Goal: Complete application form: Complete application form

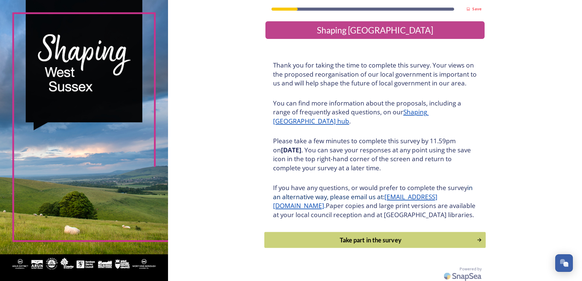
click at [357, 248] on button "Take part in the survey" at bounding box center [374, 240] width 221 height 16
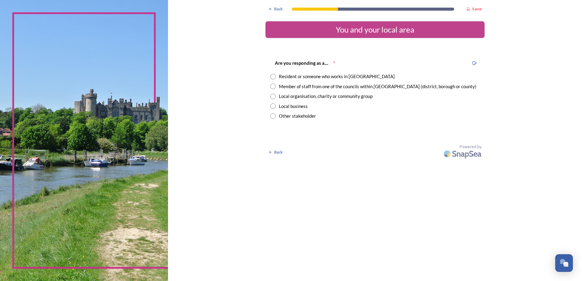
click at [272, 78] on input "radio" at bounding box center [272, 76] width 5 height 5
radio input "true"
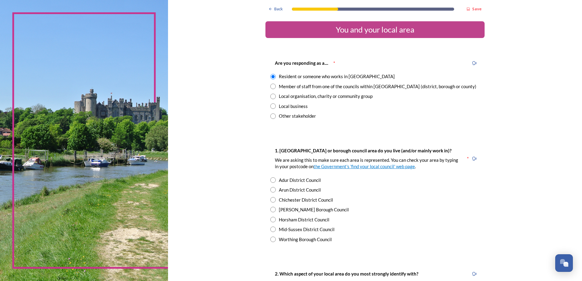
click at [272, 190] on input "radio" at bounding box center [272, 189] width 5 height 5
radio input "true"
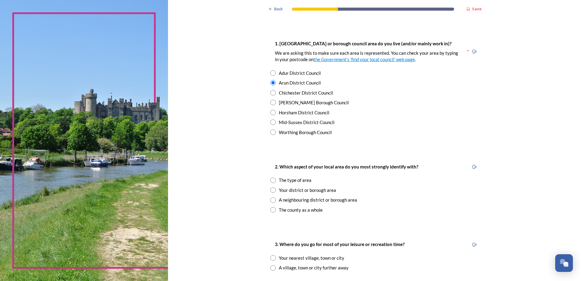
scroll to position [122, 0]
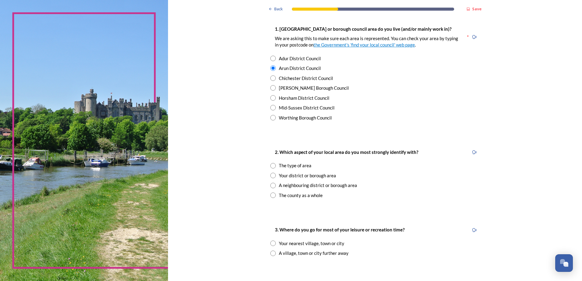
click at [270, 176] on input "radio" at bounding box center [272, 175] width 5 height 5
radio input "true"
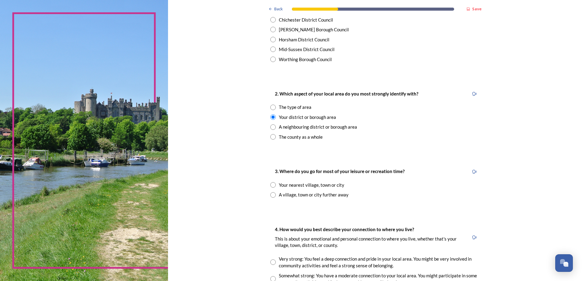
scroll to position [183, 0]
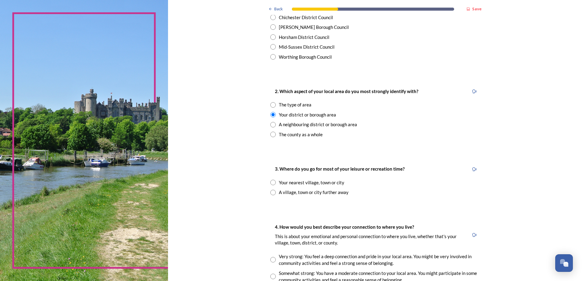
click at [271, 182] on input "radio" at bounding box center [272, 182] width 5 height 5
radio input "true"
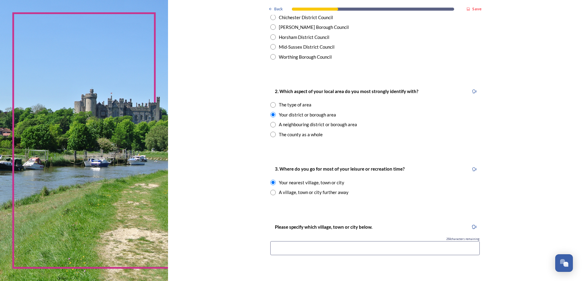
drag, startPoint x: 292, startPoint y: 247, endPoint x: 296, endPoint y: 248, distance: 4.7
click at [294, 248] on input at bounding box center [374, 248] width 209 height 14
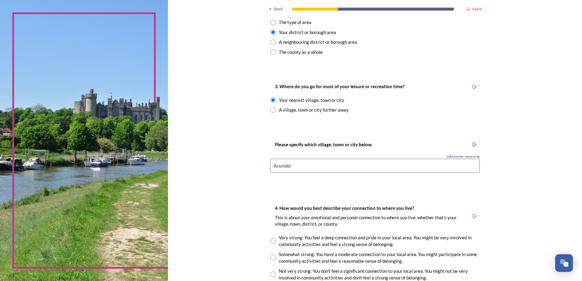
scroll to position [274, 0]
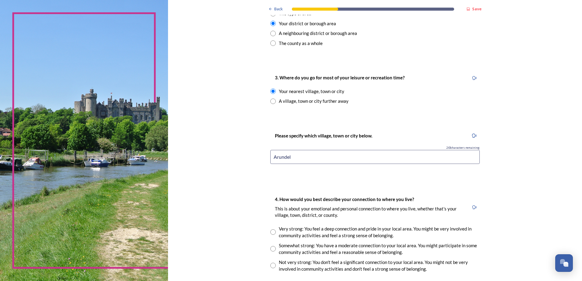
type input "Arundel"
click at [270, 233] on input "radio" at bounding box center [272, 231] width 5 height 5
radio input "true"
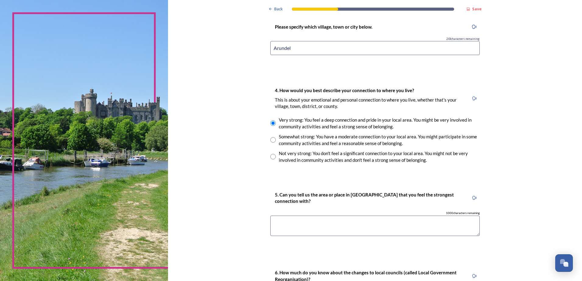
scroll to position [396, 0]
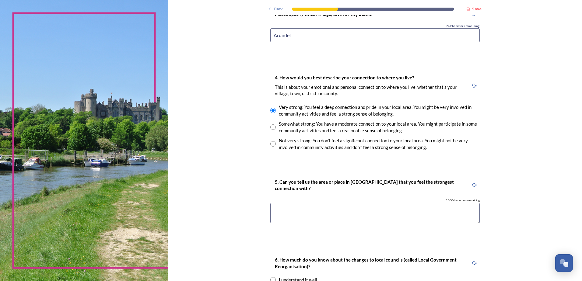
click at [318, 214] on textarea at bounding box center [374, 213] width 209 height 20
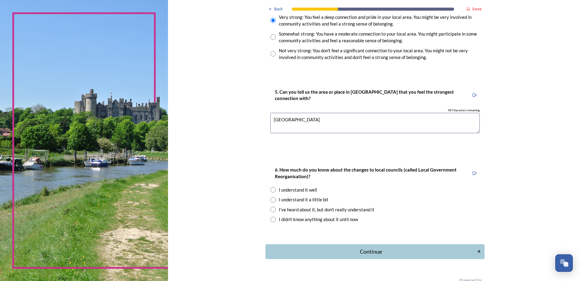
scroll to position [487, 0]
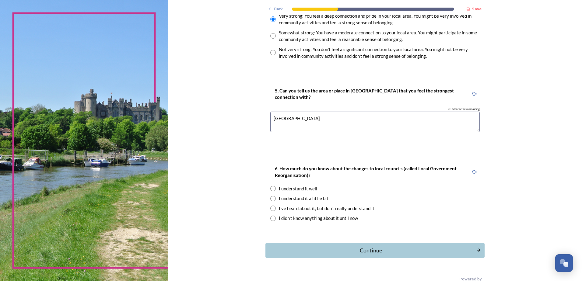
type textarea "Littlehampton"
click at [271, 199] on input "radio" at bounding box center [272, 198] width 5 height 5
radio input "true"
click at [366, 249] on div "Continue" at bounding box center [371, 251] width 204 height 8
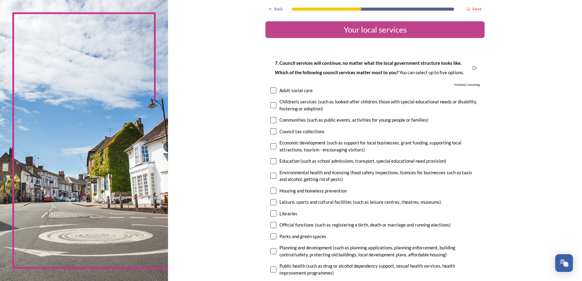
click at [272, 146] on input "checkbox" at bounding box center [273, 146] width 6 height 6
checkbox input "true"
click at [270, 191] on input "checkbox" at bounding box center [273, 191] width 6 height 6
checkbox input "true"
click at [270, 213] on input "checkbox" at bounding box center [273, 214] width 6 height 6
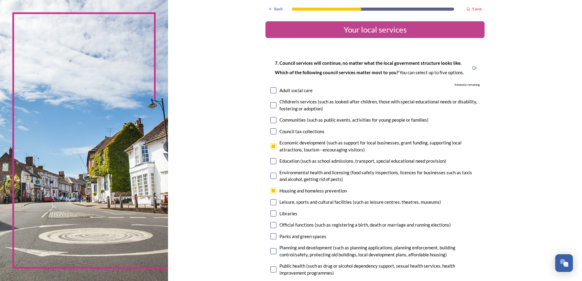
checkbox input "true"
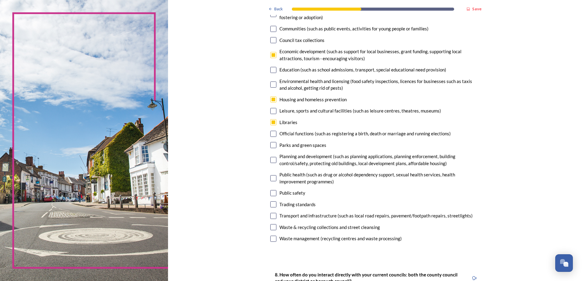
scroll to position [122, 0]
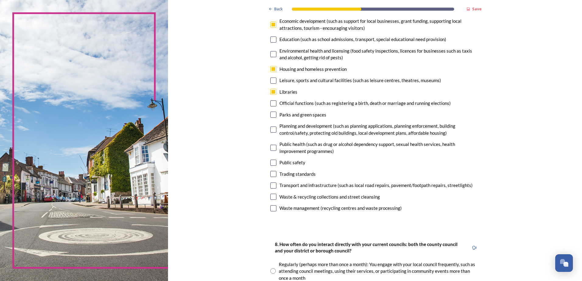
click at [273, 174] on input "checkbox" at bounding box center [273, 174] width 6 height 6
checkbox input "true"
click at [270, 186] on input "checkbox" at bounding box center [273, 186] width 6 height 6
checkbox input "true"
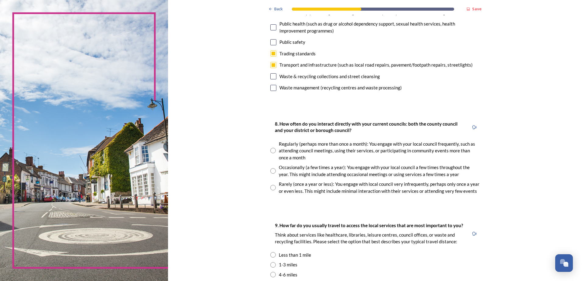
scroll to position [243, 0]
click at [270, 168] on input "radio" at bounding box center [272, 169] width 5 height 5
radio input "true"
click at [270, 254] on input "radio" at bounding box center [272, 253] width 5 height 5
radio input "true"
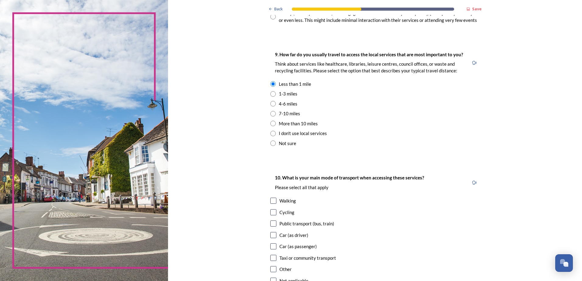
scroll to position [426, 0]
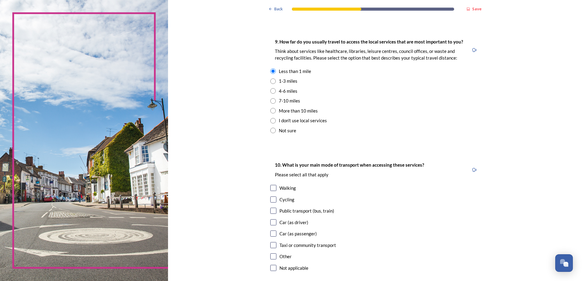
click at [271, 187] on input "checkbox" at bounding box center [273, 188] width 6 height 6
checkbox input "true"
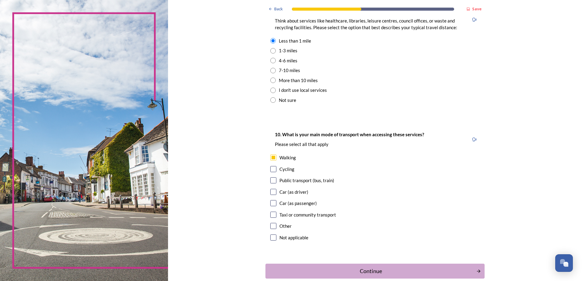
scroll to position [489, 0]
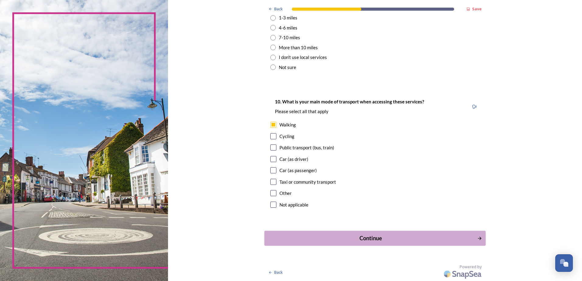
click at [368, 242] on div "Continue" at bounding box center [371, 238] width 206 height 8
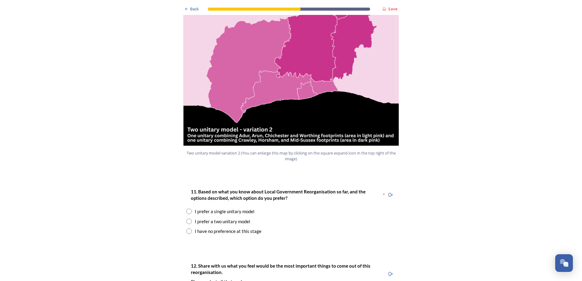
scroll to position [670, 0]
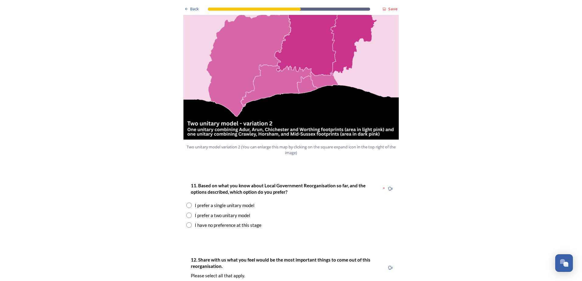
click at [186, 213] on input "radio" at bounding box center [188, 215] width 5 height 5
radio input "true"
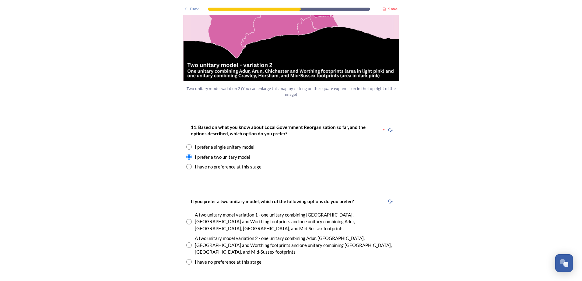
scroll to position [730, 0]
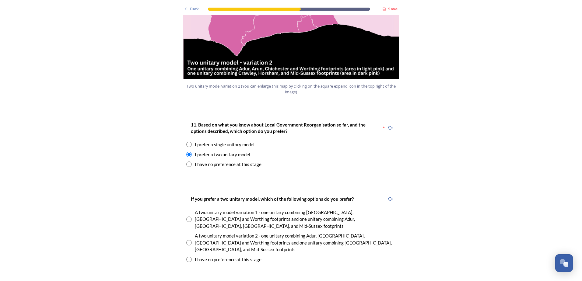
click at [187, 217] on input "radio" at bounding box center [188, 219] width 5 height 5
radio input "true"
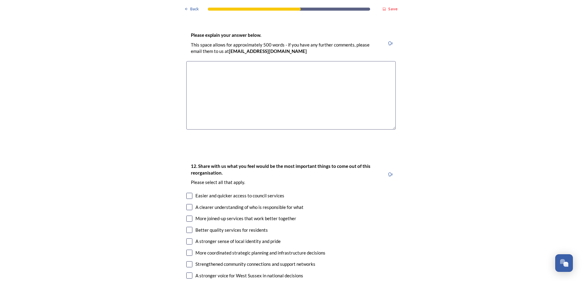
scroll to position [1004, 0]
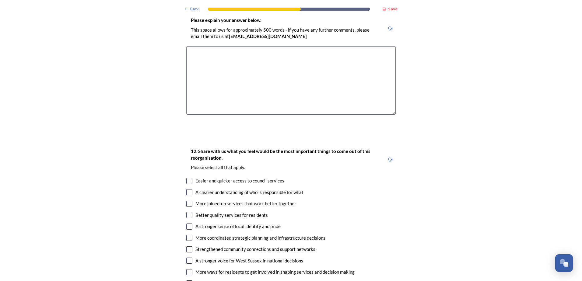
click at [186, 178] on input "checkbox" at bounding box center [189, 181] width 6 height 6
checkbox input "true"
click at [188, 189] on input "checkbox" at bounding box center [189, 192] width 6 height 6
checkbox input "true"
click at [186, 258] on input "checkbox" at bounding box center [189, 261] width 6 height 6
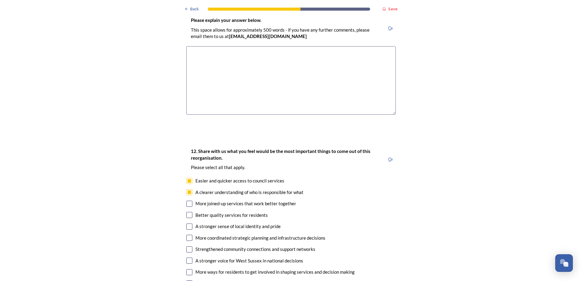
checkbox input "true"
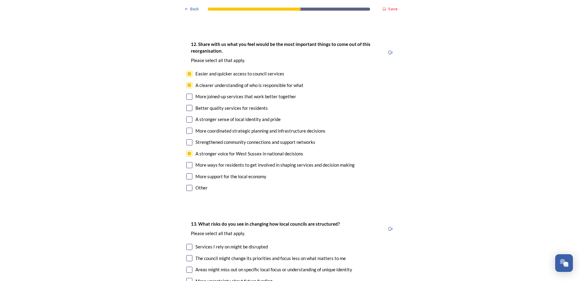
scroll to position [1126, 0]
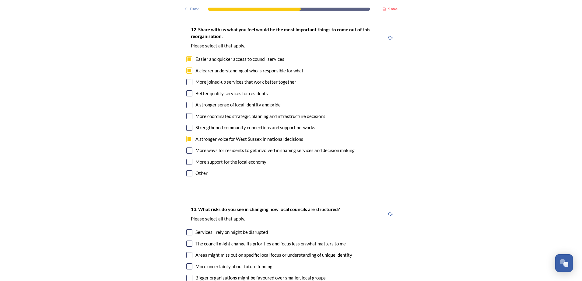
click at [186, 159] on input "checkbox" at bounding box center [189, 162] width 6 height 6
checkbox input "true"
click at [188, 252] on input "checkbox" at bounding box center [189, 255] width 6 height 6
checkbox input "true"
click at [186, 264] on input "checkbox" at bounding box center [189, 267] width 6 height 6
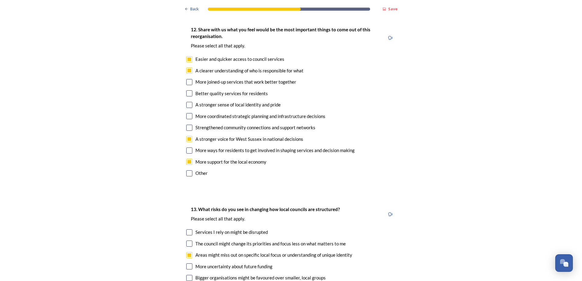
checkbox input "true"
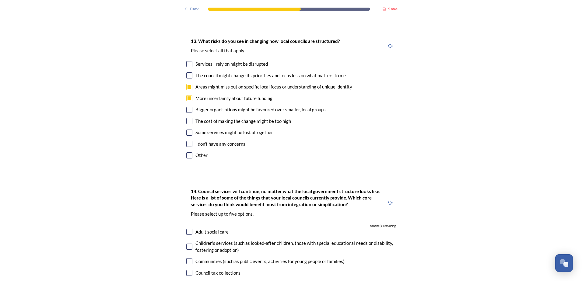
scroll to position [1309, 0]
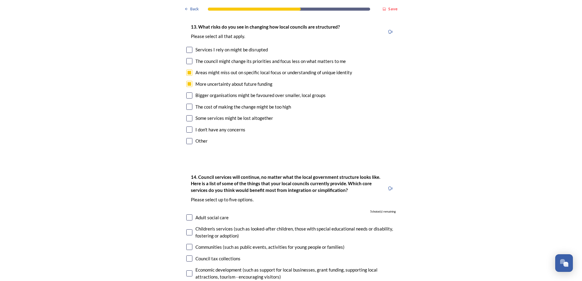
click at [188, 215] on input "checkbox" at bounding box center [189, 218] width 6 height 6
checkbox input "true"
click at [186, 229] on input "checkbox" at bounding box center [189, 232] width 6 height 6
checkbox input "true"
drag, startPoint x: 186, startPoint y: 240, endPoint x: 219, endPoint y: 225, distance: 37.2
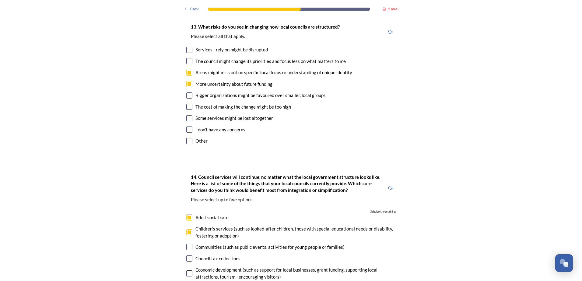
click at [187, 271] on input "checkbox" at bounding box center [189, 274] width 6 height 6
checkbox input "true"
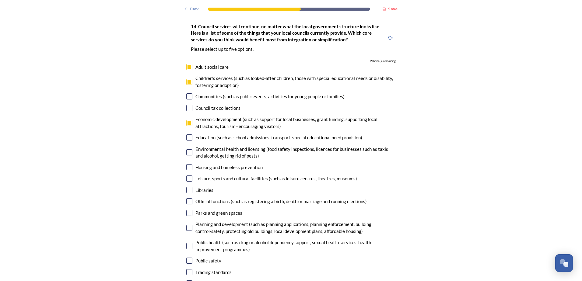
scroll to position [1461, 0]
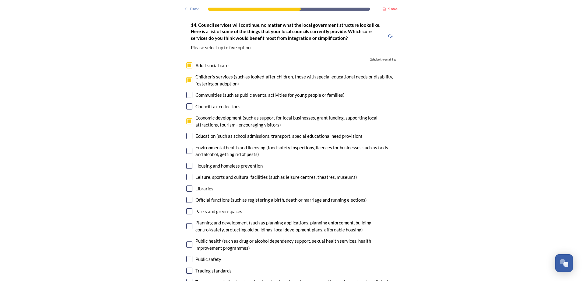
click at [187, 163] on input "checkbox" at bounding box center [189, 166] width 6 height 6
checkbox input "true"
drag, startPoint x: 188, startPoint y: 194, endPoint x: 53, endPoint y: 168, distance: 138.1
click at [188, 223] on input "checkbox" at bounding box center [189, 226] width 6 height 6
checkbox input "true"
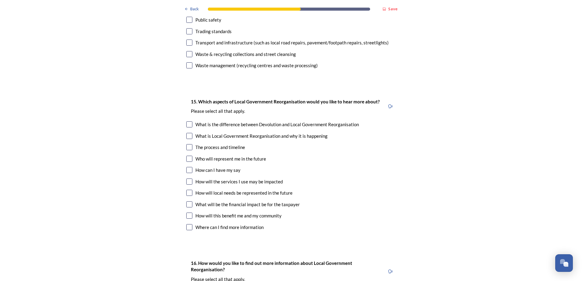
scroll to position [1704, 0]
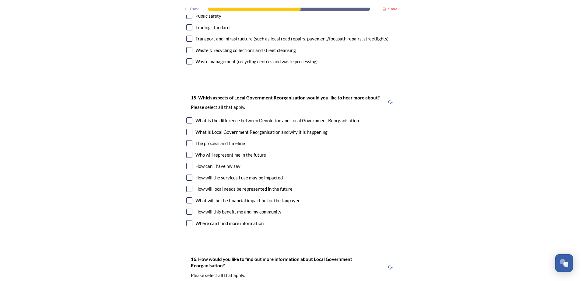
click at [187, 117] on input "checkbox" at bounding box center [189, 120] width 6 height 6
checkbox input "true"
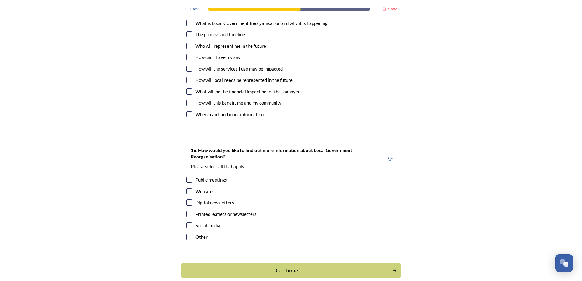
scroll to position [1814, 0]
click at [186, 176] on input "checkbox" at bounding box center [189, 179] width 6 height 6
checkbox input "true"
click at [187, 211] on input "checkbox" at bounding box center [189, 214] width 6 height 6
checkbox input "true"
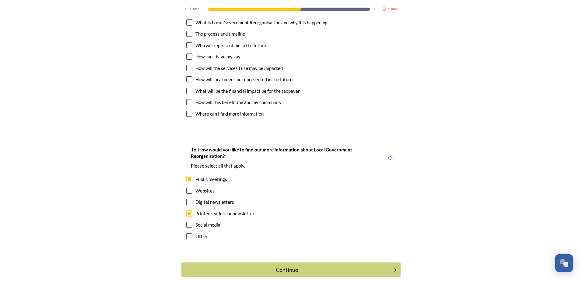
click at [282, 266] on div "Continue" at bounding box center [287, 270] width 204 height 8
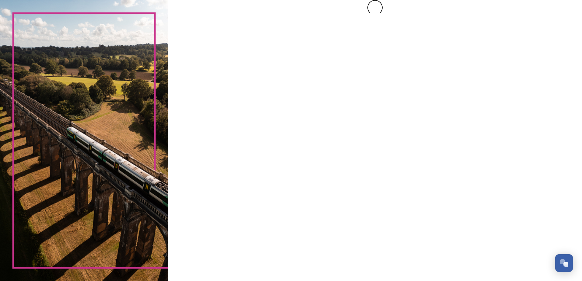
scroll to position [0, 0]
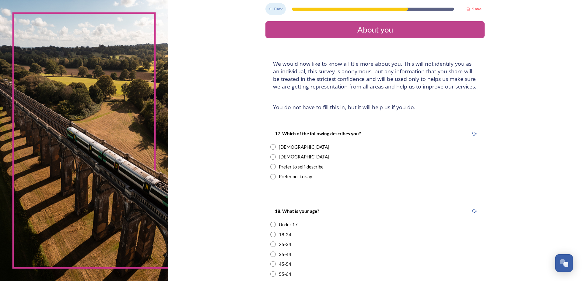
click at [282, 11] on div "Back" at bounding box center [275, 9] width 20 height 12
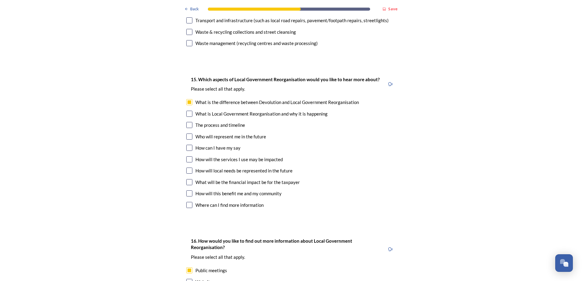
scroll to position [1814, 0]
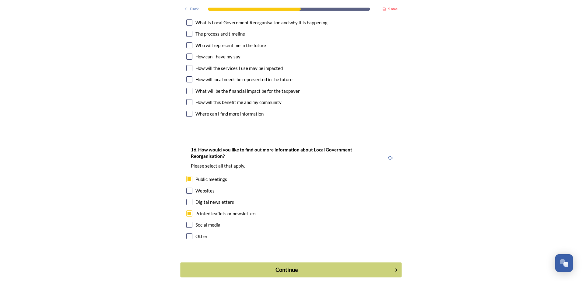
click at [282, 266] on div "Continue" at bounding box center [287, 270] width 206 height 8
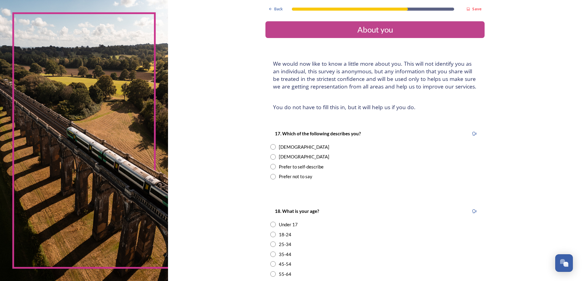
click at [271, 147] on input "radio" at bounding box center [272, 146] width 5 height 5
radio input "true"
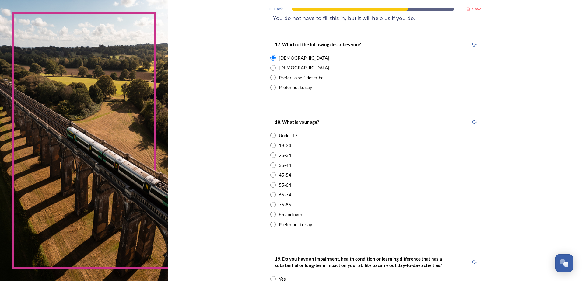
scroll to position [91, 0]
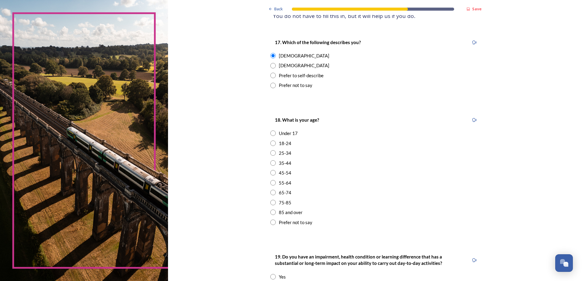
click at [271, 203] on input "radio" at bounding box center [272, 202] width 5 height 5
radio input "true"
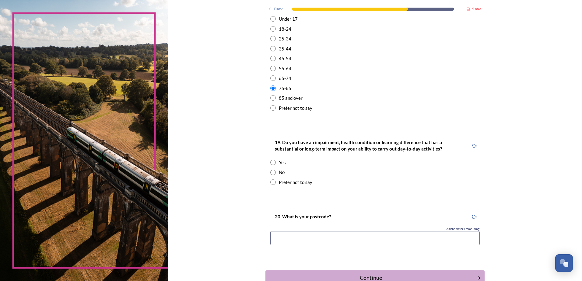
scroll to position [213, 0]
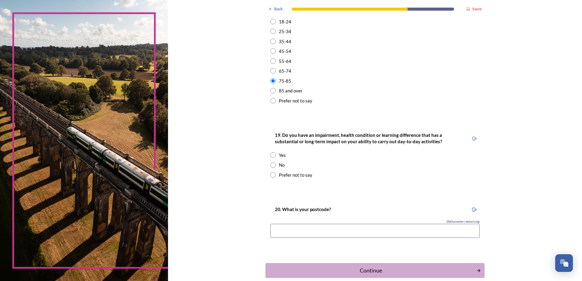
click at [271, 164] on input "radio" at bounding box center [272, 165] width 5 height 5
radio input "true"
click at [290, 230] on input at bounding box center [374, 231] width 209 height 14
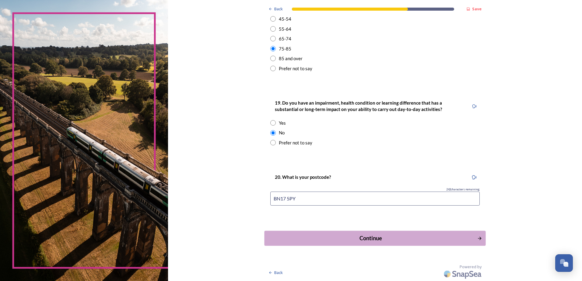
type input "BN17 5PY"
click at [368, 240] on div "Continue" at bounding box center [371, 238] width 206 height 8
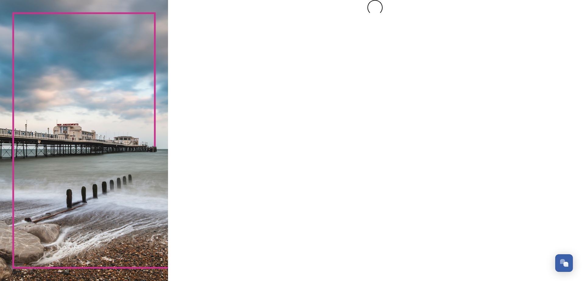
scroll to position [0, 0]
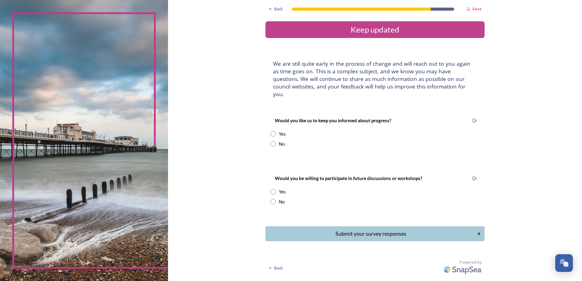
click at [271, 131] on input "radio" at bounding box center [272, 133] width 5 height 5
radio input "true"
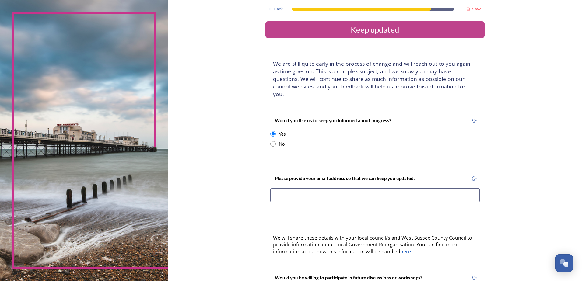
click at [312, 189] on input at bounding box center [374, 195] width 209 height 14
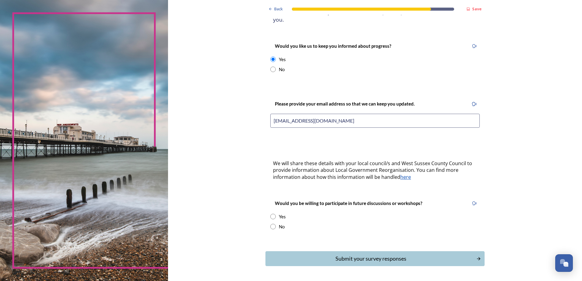
scroll to position [87, 0]
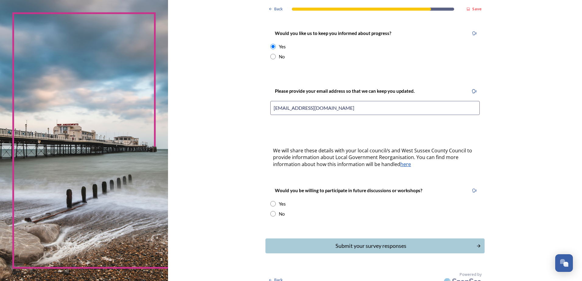
type input "anitabateup@googlemail.com"
click at [270, 211] on input "radio" at bounding box center [272, 213] width 5 height 5
radio input "true"
click at [371, 242] on div "Submit your survey responses" at bounding box center [371, 246] width 206 height 8
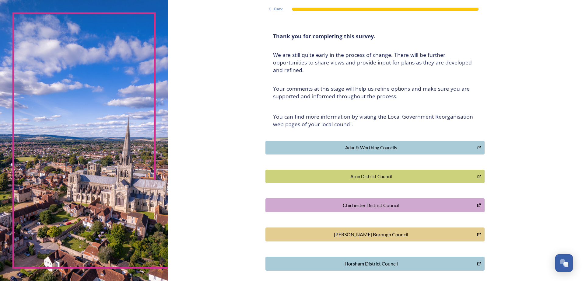
scroll to position [0, 0]
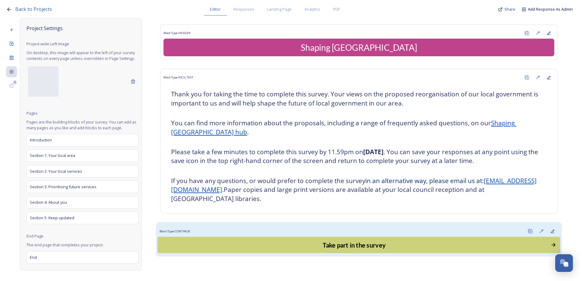
click at [353, 242] on div "Take part in the survey" at bounding box center [354, 244] width 387 height 9
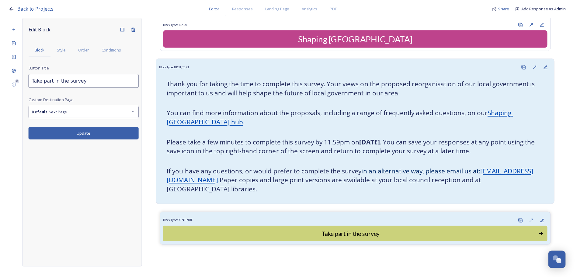
scroll to position [10, 0]
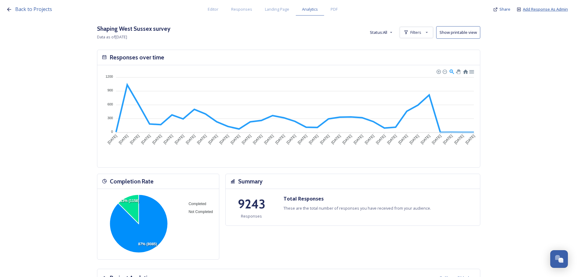
click at [538, 10] on span "Add Response As Admin" at bounding box center [545, 8] width 45 height 5
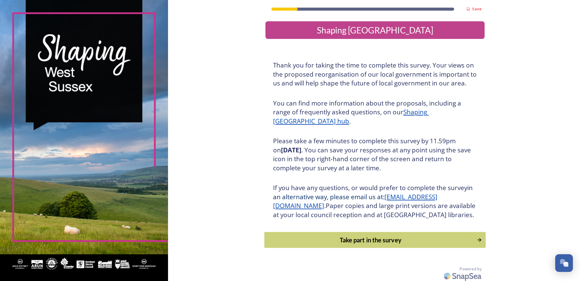
click at [369, 245] on div "Take part in the survey" at bounding box center [371, 240] width 206 height 9
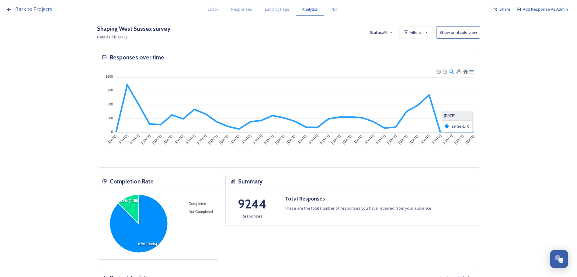
click at [533, 8] on span "Add Response As Admin" at bounding box center [545, 8] width 45 height 5
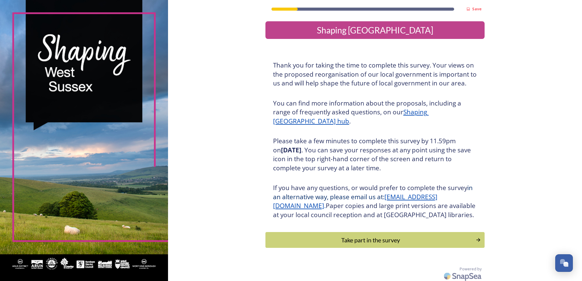
scroll to position [11, 0]
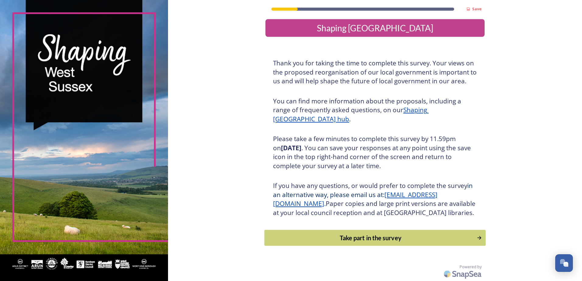
click at [373, 238] on div "Take part in the survey" at bounding box center [371, 237] width 206 height 9
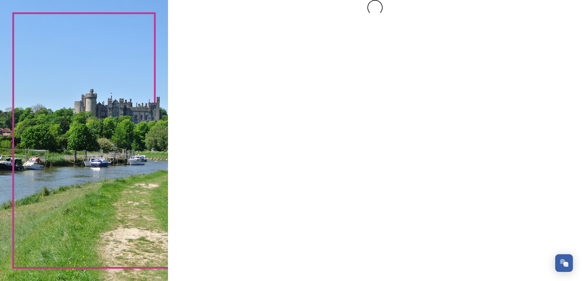
scroll to position [0, 0]
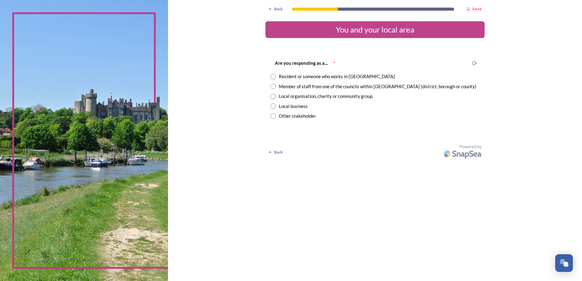
click at [273, 76] on input "radio" at bounding box center [272, 76] width 5 height 5
radio input "true"
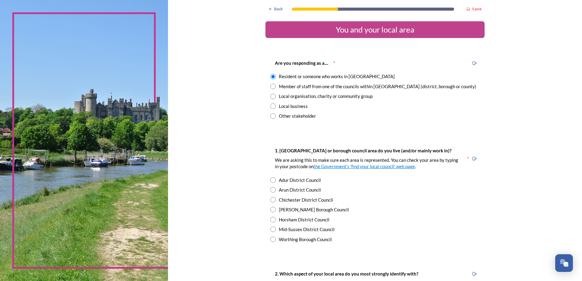
click at [271, 189] on input "radio" at bounding box center [272, 189] width 5 height 5
radio input "true"
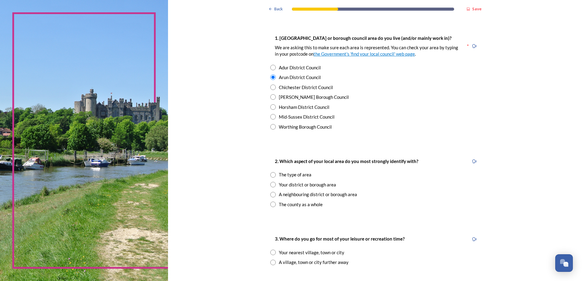
scroll to position [122, 0]
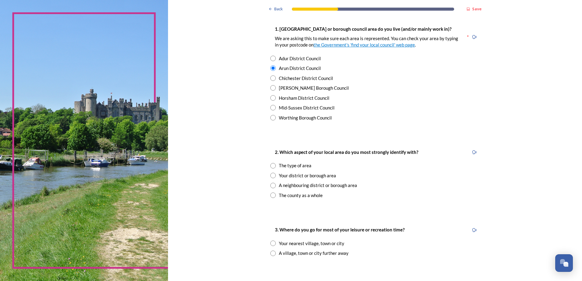
click at [270, 165] on input "radio" at bounding box center [272, 165] width 5 height 5
radio input "true"
click at [271, 273] on input "radio" at bounding box center [272, 273] width 5 height 5
radio input "true"
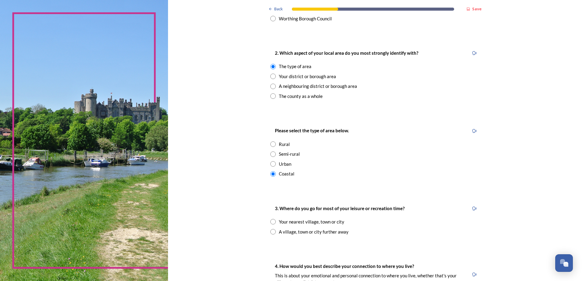
scroll to position [213, 0]
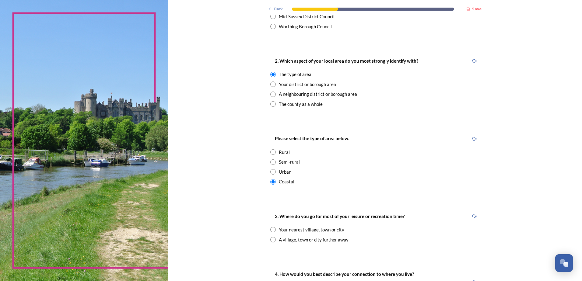
click at [272, 103] on input "radio" at bounding box center [272, 103] width 5 height 5
radio input "true"
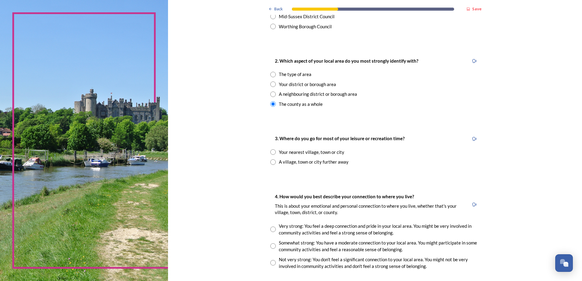
click at [271, 75] on input "radio" at bounding box center [272, 74] width 5 height 5
radio input "true"
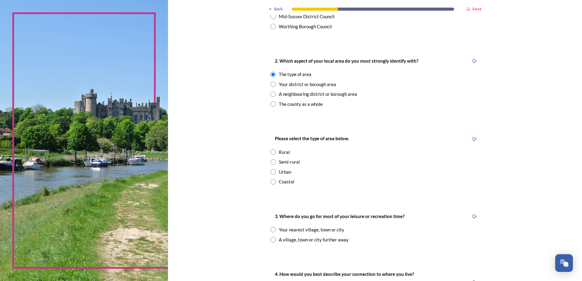
click at [270, 183] on input "radio" at bounding box center [272, 181] width 5 height 5
radio input "true"
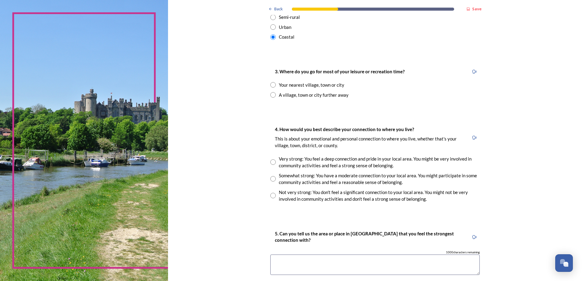
scroll to position [365, 0]
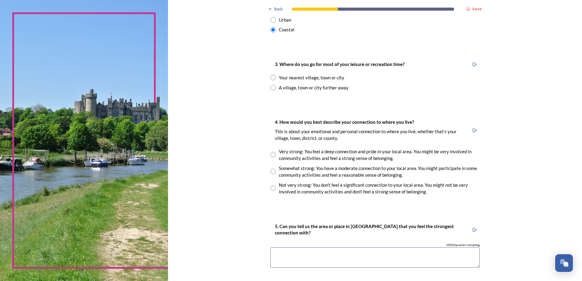
click at [270, 155] on input "radio" at bounding box center [272, 154] width 5 height 5
radio input "true"
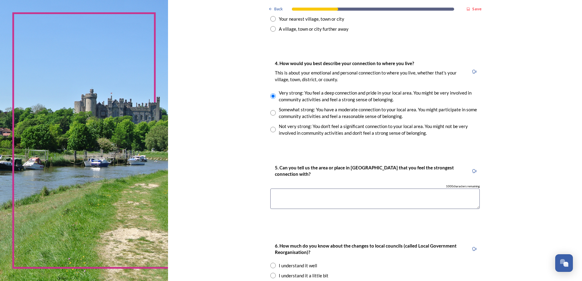
scroll to position [426, 0]
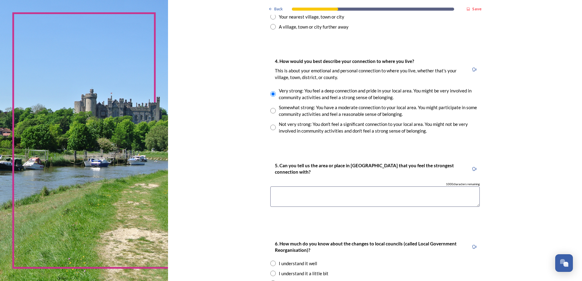
click at [290, 202] on textarea at bounding box center [374, 197] width 209 height 20
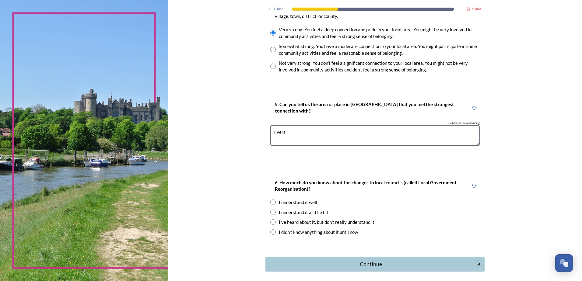
scroll to position [513, 0]
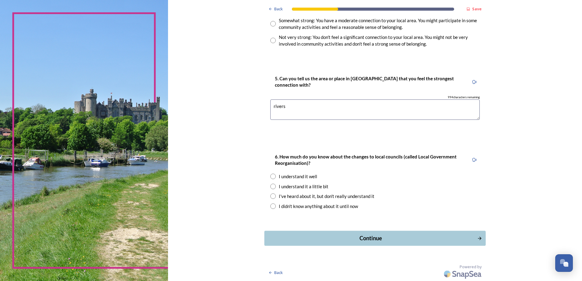
type textarea "rivers"
click at [370, 239] on div "Continue" at bounding box center [371, 238] width 206 height 8
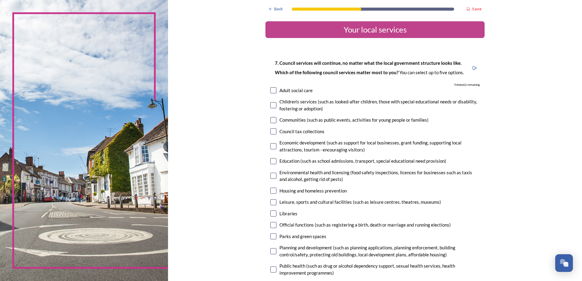
click at [270, 89] on input "checkbox" at bounding box center [273, 90] width 6 height 6
checkbox input "true"
click at [271, 104] on input "checkbox" at bounding box center [273, 105] width 6 height 6
checkbox input "true"
click at [271, 121] on input "checkbox" at bounding box center [273, 120] width 6 height 6
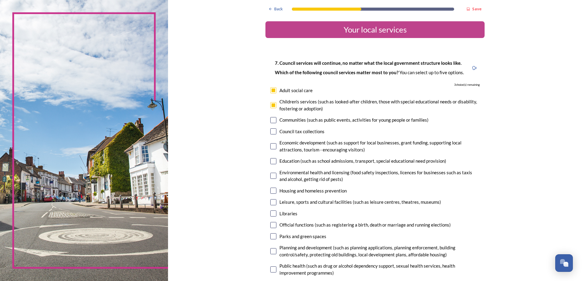
checkbox input "true"
click at [271, 148] on input "checkbox" at bounding box center [273, 146] width 6 height 6
checkbox input "true"
click at [271, 161] on input "checkbox" at bounding box center [273, 161] width 6 height 6
checkbox input "true"
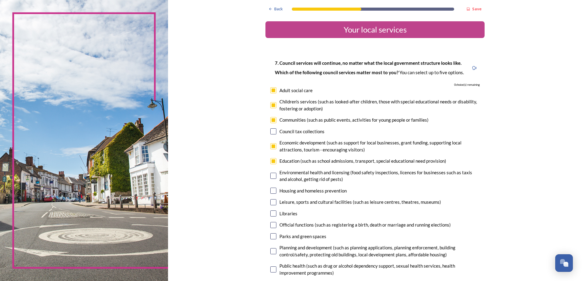
click at [270, 174] on input "checkbox" at bounding box center [273, 176] width 6 height 6
click at [270, 176] on input "checkbox" at bounding box center [273, 176] width 6 height 6
checkbox input "false"
drag, startPoint x: 271, startPoint y: 161, endPoint x: 272, endPoint y: 150, distance: 11.3
click at [272, 158] on div "Education (such as school admissions, transport, special educational need provi…" at bounding box center [374, 161] width 209 height 7
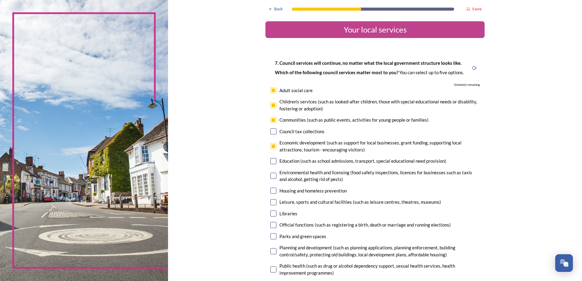
checkbox input "false"
drag, startPoint x: 271, startPoint y: 146, endPoint x: 273, endPoint y: 131, distance: 14.8
click at [271, 139] on div "7. Council services will continue, no matter what the local government structur…" at bounding box center [374, 197] width 219 height 288
click at [272, 121] on input "checkbox" at bounding box center [273, 120] width 6 height 6
checkbox input "false"
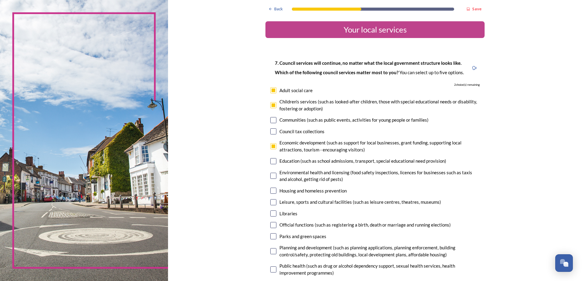
drag, startPoint x: 272, startPoint y: 104, endPoint x: 271, endPoint y: 95, distance: 9.4
click at [272, 103] on input "checkbox" at bounding box center [273, 105] width 6 height 6
checkbox input "false"
click at [271, 94] on div "Adult social care" at bounding box center [374, 90] width 209 height 7
checkbox input "false"
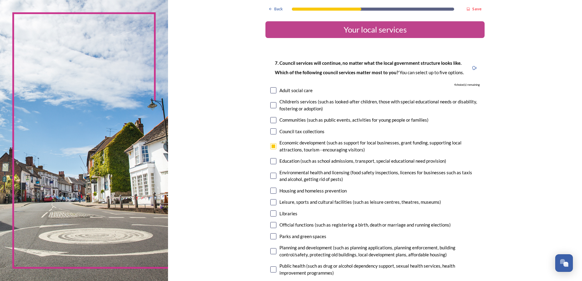
click at [271, 149] on input "checkbox" at bounding box center [273, 146] width 6 height 6
checkbox input "false"
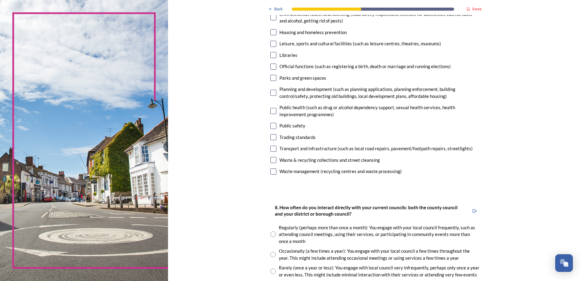
scroll to position [213, 0]
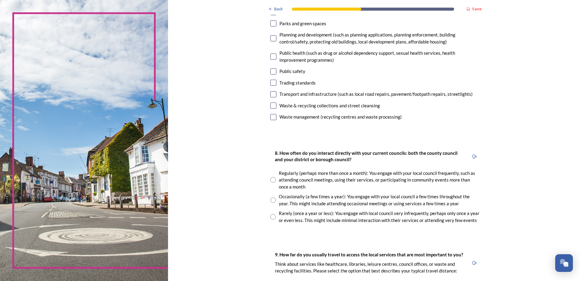
click at [275, 219] on div "Rarely (once a year or less): You engage with local council very infrequently, …" at bounding box center [374, 217] width 209 height 14
radio input "true"
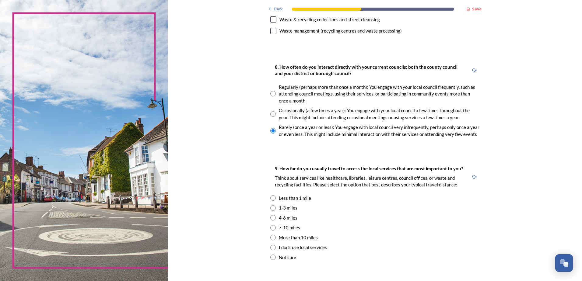
scroll to position [304, 0]
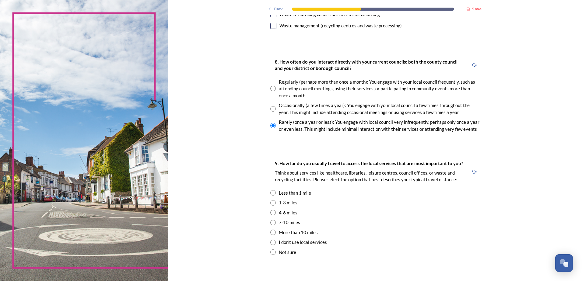
click at [272, 233] on input "radio" at bounding box center [272, 232] width 5 height 5
radio input "true"
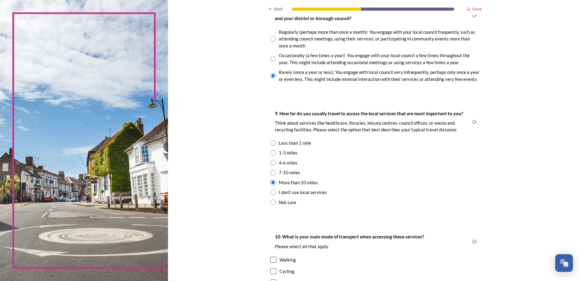
scroll to position [365, 0]
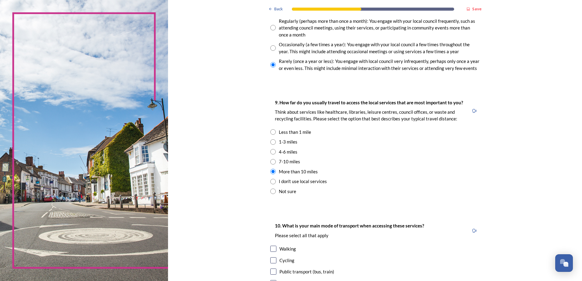
click at [273, 250] on input "checkbox" at bounding box center [273, 249] width 6 height 6
checkbox input "true"
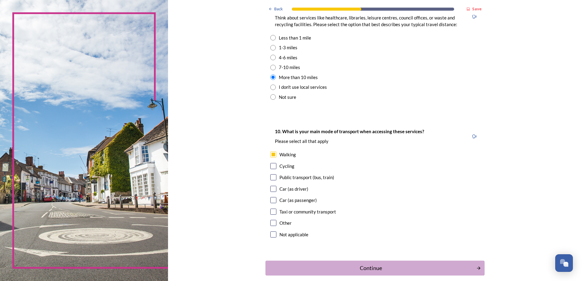
scroll to position [487, 0]
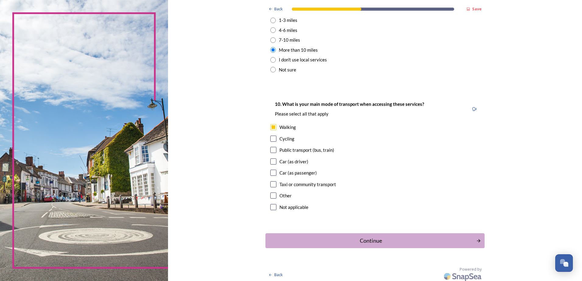
click at [271, 152] on input "checkbox" at bounding box center [273, 150] width 6 height 6
checkbox input "true"
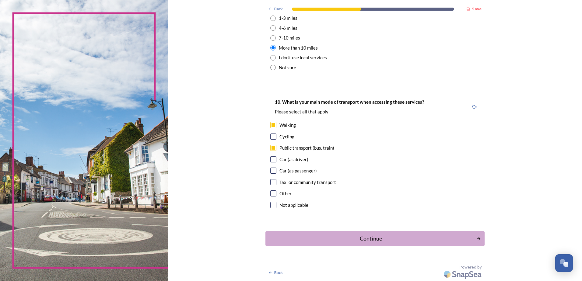
scroll to position [489, 0]
click at [362, 237] on div "Continue" at bounding box center [371, 238] width 206 height 8
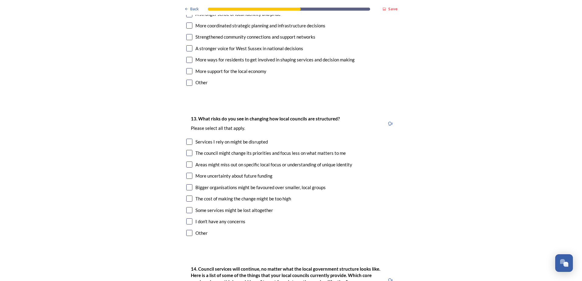
scroll to position [1004, 0]
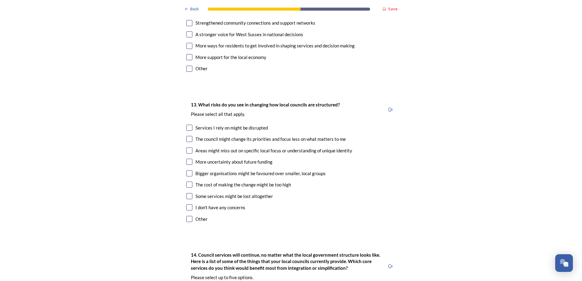
click at [187, 193] on input "checkbox" at bounding box center [189, 196] width 6 height 6
checkbox input "true"
drag, startPoint x: 187, startPoint y: 166, endPoint x: 189, endPoint y: 162, distance: 3.8
click at [187, 182] on input "checkbox" at bounding box center [189, 185] width 6 height 6
checkbox input "true"
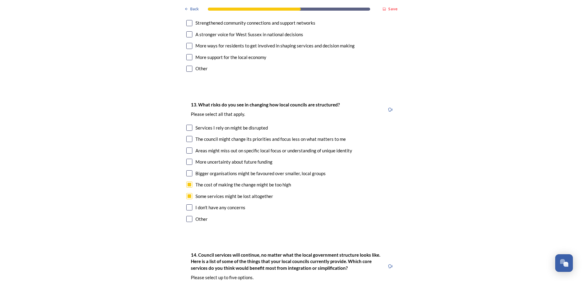
drag, startPoint x: 188, startPoint y: 156, endPoint x: 184, endPoint y: 142, distance: 13.6
click at [188, 170] on input "checkbox" at bounding box center [189, 173] width 6 height 6
checkbox input "true"
click at [186, 159] on input "checkbox" at bounding box center [189, 162] width 6 height 6
checkbox input "true"
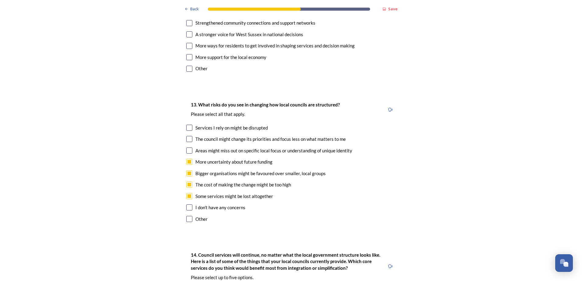
click at [187, 148] on input "checkbox" at bounding box center [189, 151] width 6 height 6
checkbox input "true"
click at [187, 136] on input "checkbox" at bounding box center [189, 139] width 6 height 6
checkbox input "true"
click at [189, 125] on input "checkbox" at bounding box center [189, 128] width 6 height 6
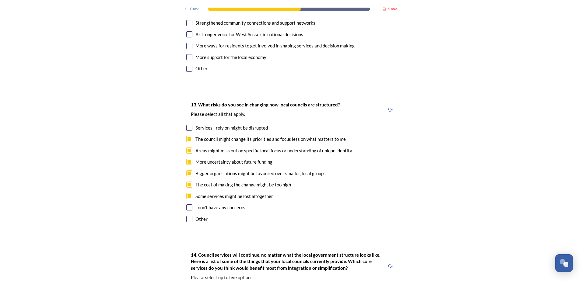
checkbox input "true"
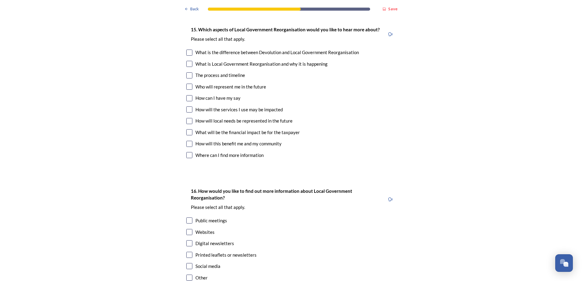
scroll to position [1601, 0]
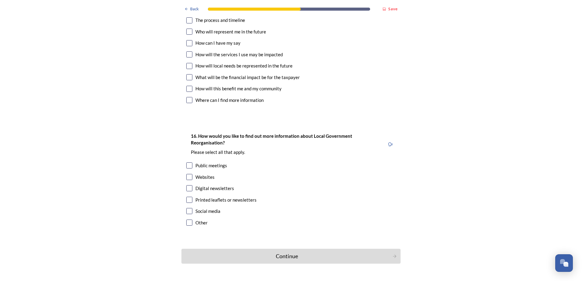
click at [187, 163] on input "checkbox" at bounding box center [189, 166] width 6 height 6
checkbox input "true"
click at [286, 252] on div "Continue" at bounding box center [287, 256] width 206 height 8
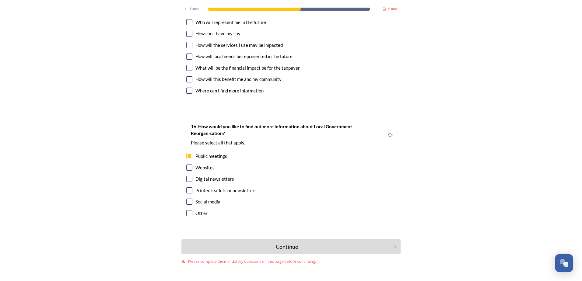
scroll to position [1613, 0]
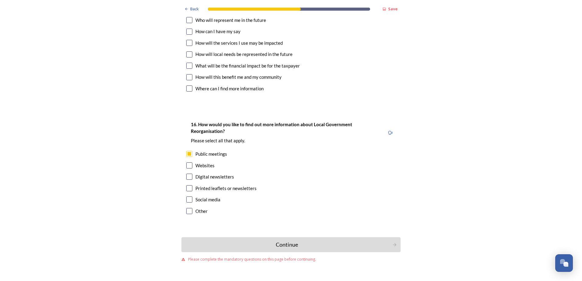
click at [269, 257] on span "Please complete the mandatory questions on this page before continuing." at bounding box center [252, 259] width 128 height 5
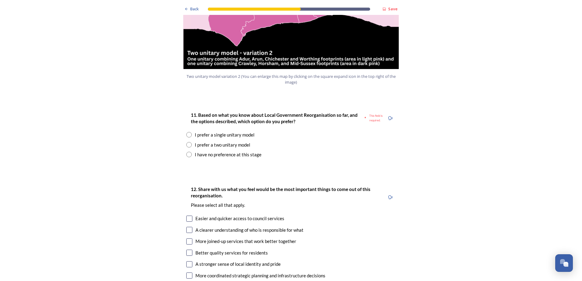
scroll to position [730, 0]
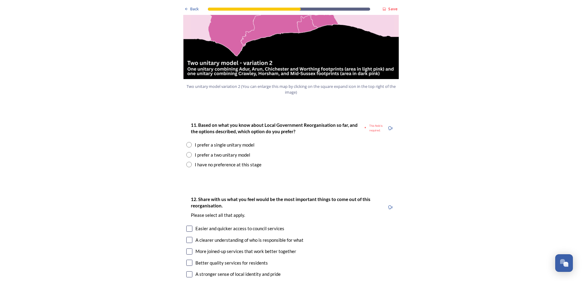
click at [186, 162] on input "radio" at bounding box center [188, 164] width 5 height 5
radio input "true"
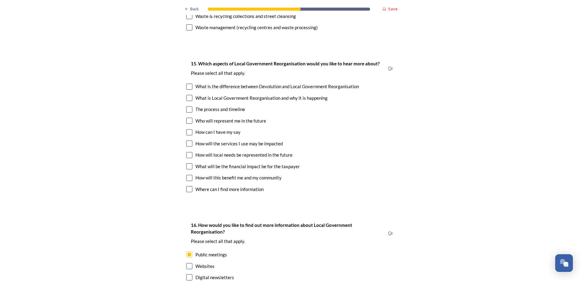
scroll to position [1732, 0]
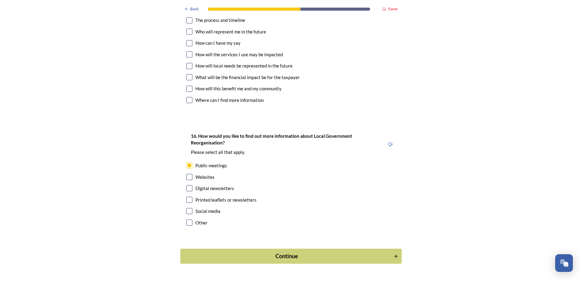
click at [278, 252] on div "Continue" at bounding box center [287, 256] width 206 height 8
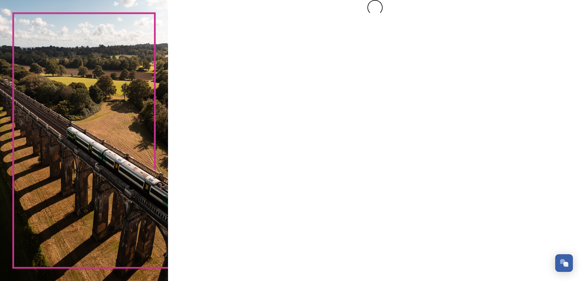
scroll to position [0, 0]
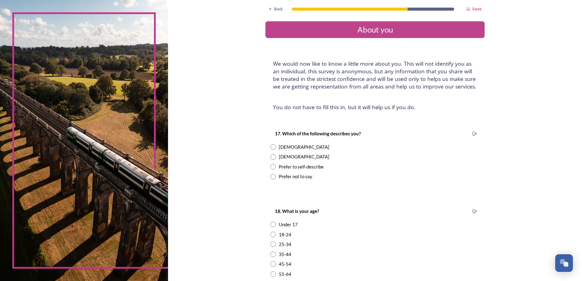
click at [270, 148] on input "radio" at bounding box center [272, 146] width 5 height 5
radio input "true"
click at [270, 245] on input "radio" at bounding box center [272, 244] width 5 height 5
radio input "true"
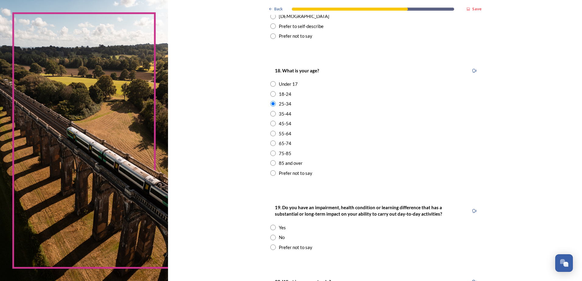
scroll to position [152, 0]
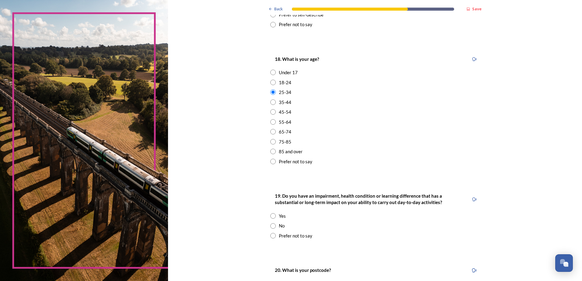
click at [270, 226] on input "radio" at bounding box center [272, 225] width 5 height 5
radio input "true"
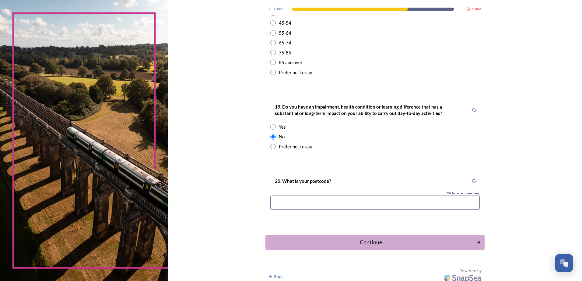
scroll to position [243, 0]
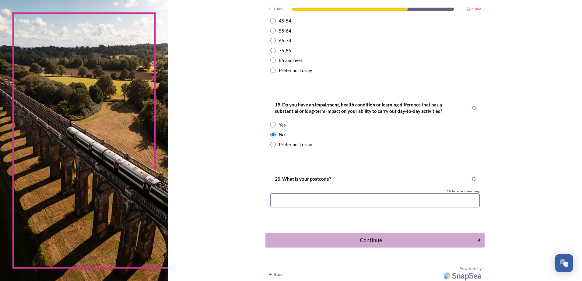
drag, startPoint x: 315, startPoint y: 201, endPoint x: 320, endPoint y: 203, distance: 5.4
click at [315, 201] on input at bounding box center [374, 201] width 209 height 14
type input "BN16"
click at [400, 243] on div "Continue" at bounding box center [371, 240] width 206 height 8
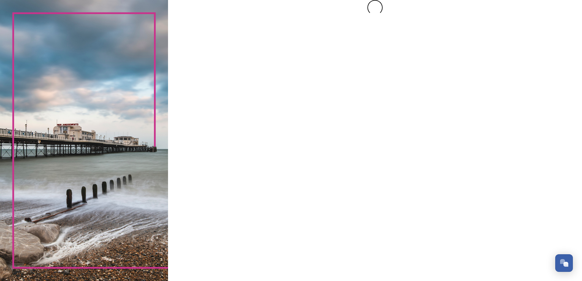
scroll to position [0, 0]
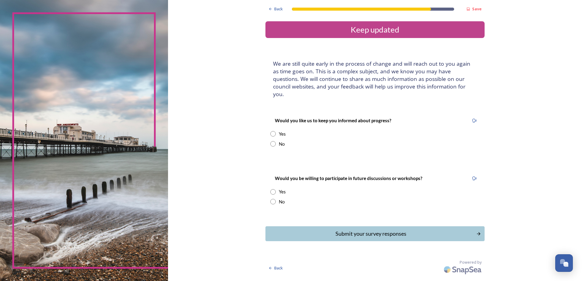
click at [273, 131] on input "radio" at bounding box center [272, 133] width 5 height 5
radio input "true"
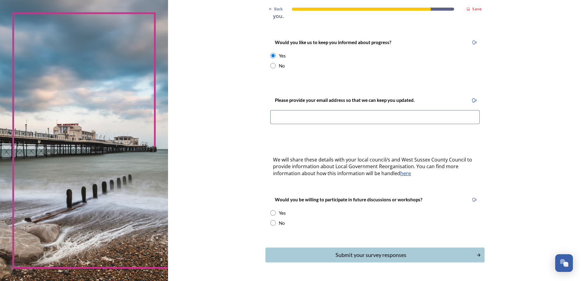
scroll to position [87, 0]
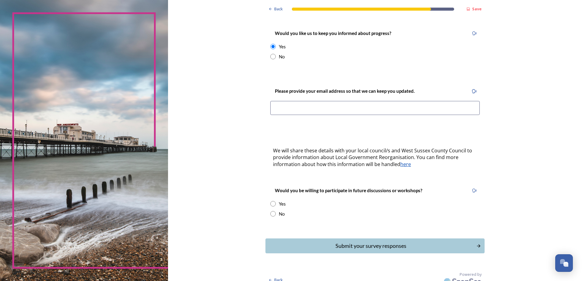
click at [271, 201] on input "radio" at bounding box center [272, 203] width 5 height 5
radio input "true"
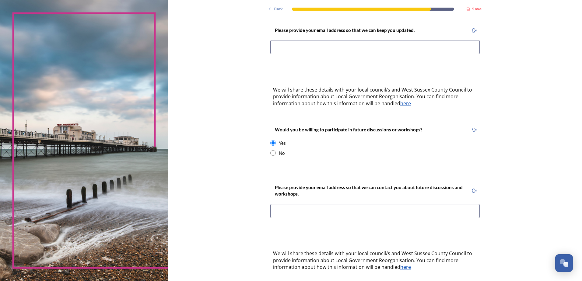
scroll to position [193, 0]
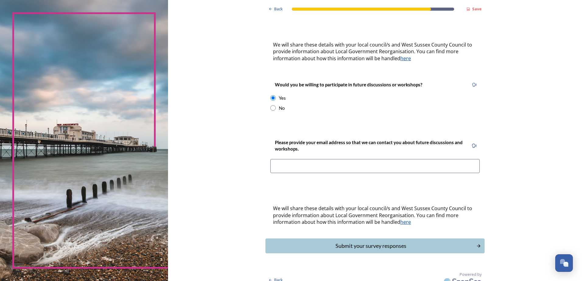
click at [374, 242] on div "Submit your survey responses" at bounding box center [371, 246] width 204 height 8
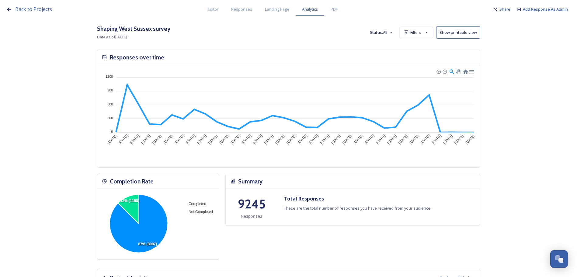
click at [542, 9] on span "Add Response As Admin" at bounding box center [545, 8] width 45 height 5
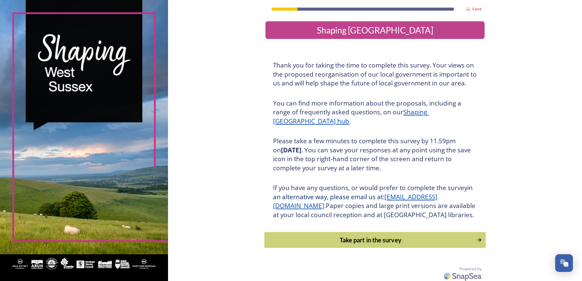
click at [364, 245] on div "Take part in the survey" at bounding box center [371, 240] width 206 height 9
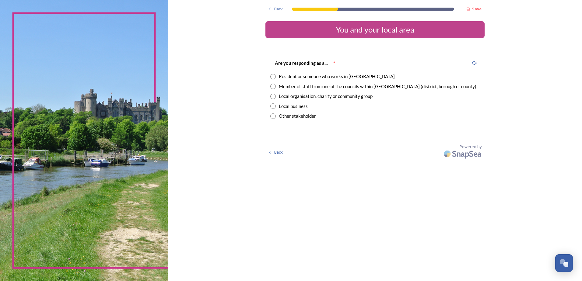
click at [274, 77] on input "radio" at bounding box center [272, 76] width 5 height 5
radio input "true"
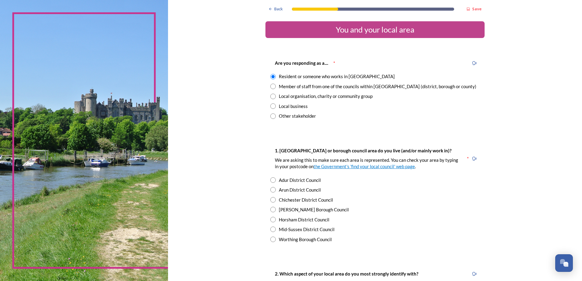
click at [272, 190] on input "radio" at bounding box center [272, 189] width 5 height 5
radio input "true"
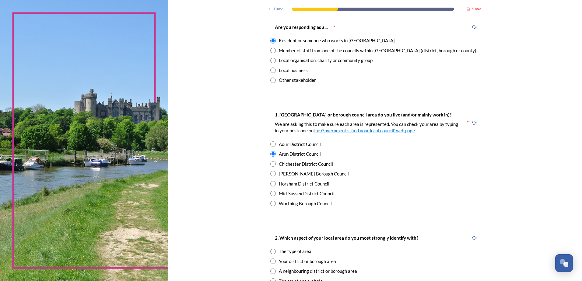
scroll to position [122, 0]
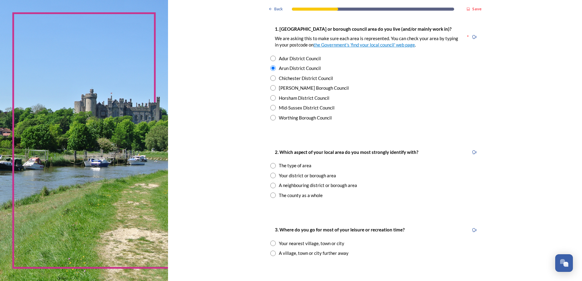
click at [270, 164] on input "radio" at bounding box center [272, 165] width 5 height 5
radio input "true"
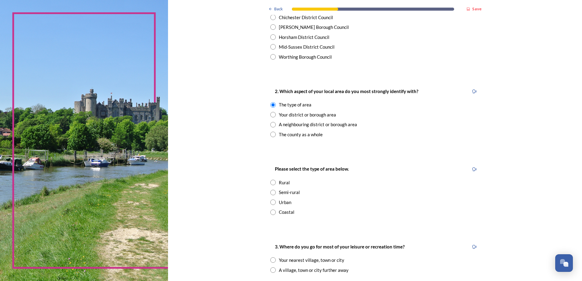
click at [272, 202] on input "radio" at bounding box center [272, 202] width 5 height 5
radio input "true"
click at [272, 212] on input "radio" at bounding box center [272, 212] width 5 height 5
radio input "true"
click at [270, 134] on input "radio" at bounding box center [272, 134] width 5 height 5
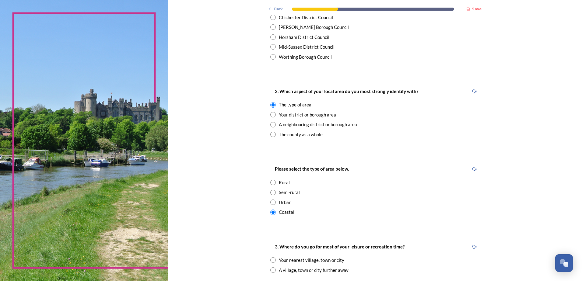
radio input "true"
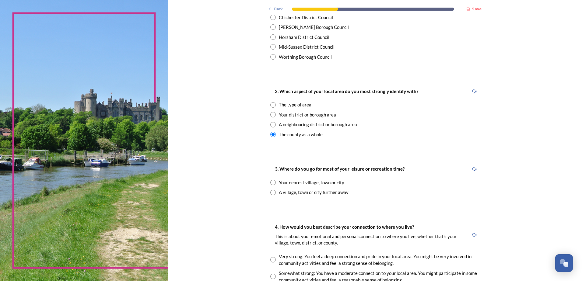
click at [270, 114] on input "radio" at bounding box center [272, 114] width 5 height 5
radio input "true"
click at [272, 134] on input "radio" at bounding box center [272, 134] width 5 height 5
radio input "true"
click at [271, 182] on input "radio" at bounding box center [272, 182] width 5 height 5
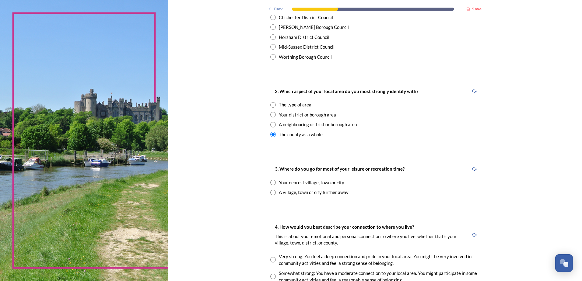
radio input "true"
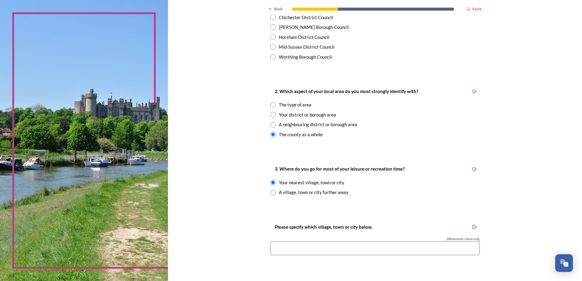
drag, startPoint x: 303, startPoint y: 250, endPoint x: 324, endPoint y: 248, distance: 20.8
click at [303, 250] on input at bounding box center [374, 248] width 209 height 14
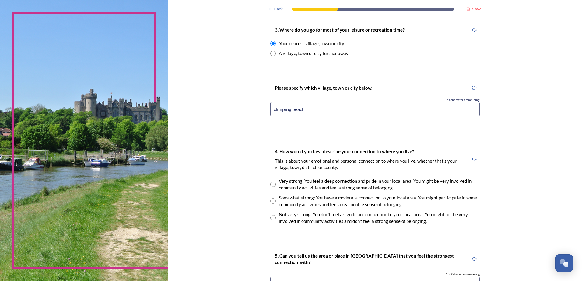
scroll to position [335, 0]
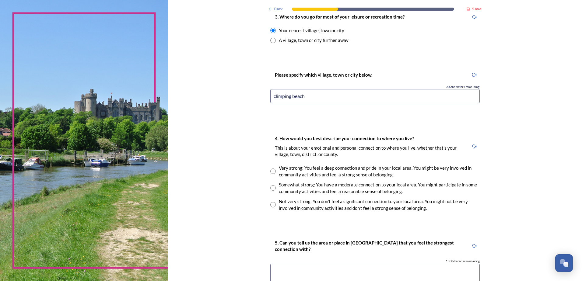
type input "climping beach"
click at [271, 204] on input "radio" at bounding box center [272, 204] width 5 height 5
radio input "true"
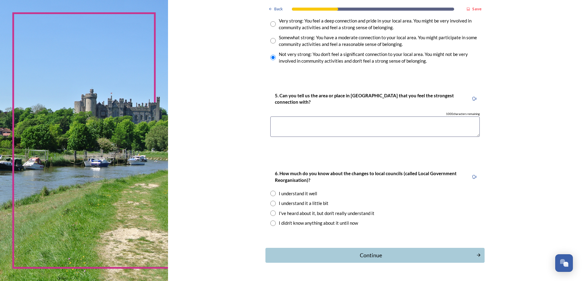
scroll to position [487, 0]
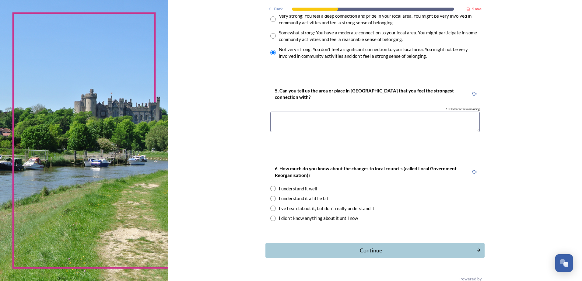
click at [272, 209] on input "radio" at bounding box center [272, 208] width 5 height 5
radio input "true"
click at [372, 252] on div "Continue" at bounding box center [371, 251] width 206 height 8
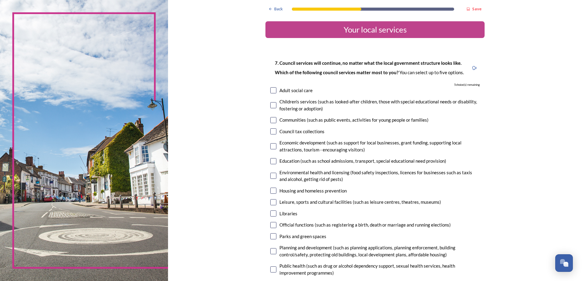
click at [271, 91] on input "checkbox" at bounding box center [273, 90] width 6 height 6
checkbox input "true"
click at [270, 106] on input "checkbox" at bounding box center [273, 105] width 6 height 6
checkbox input "true"
click at [270, 161] on input "checkbox" at bounding box center [273, 161] width 6 height 6
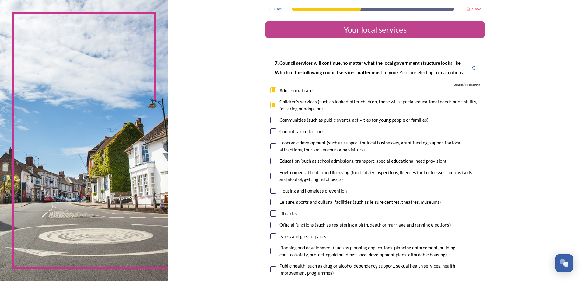
checkbox input "true"
click at [270, 190] on input "checkbox" at bounding box center [273, 191] width 6 height 6
checkbox input "true"
drag, startPoint x: 272, startPoint y: 215, endPoint x: 249, endPoint y: 207, distance: 24.4
click at [272, 214] on input "checkbox" at bounding box center [273, 214] width 6 height 6
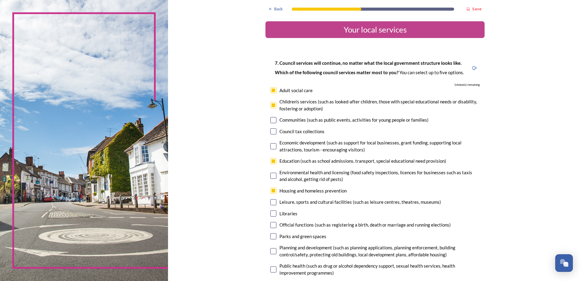
checkbox input "true"
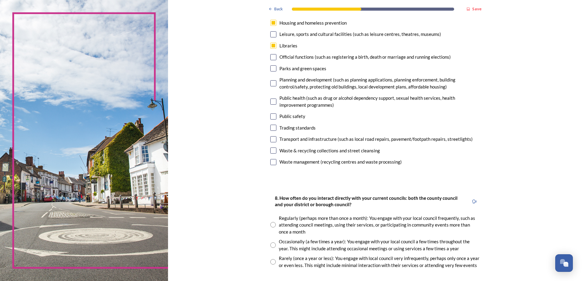
scroll to position [213, 0]
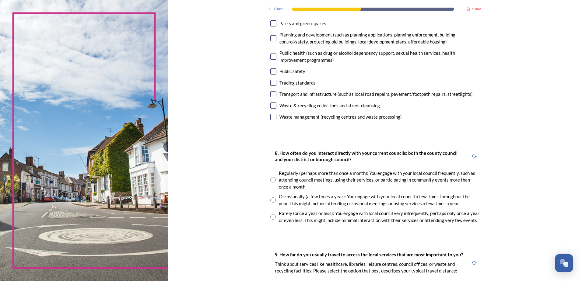
click at [270, 183] on input "radio" at bounding box center [272, 179] width 5 height 5
radio input "true"
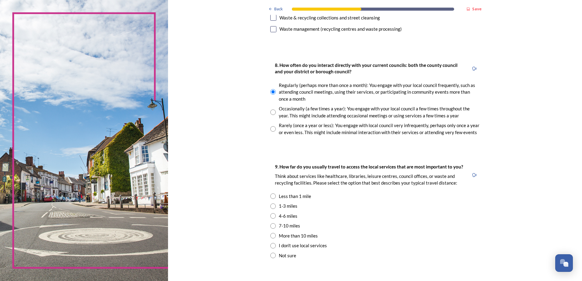
scroll to position [304, 0]
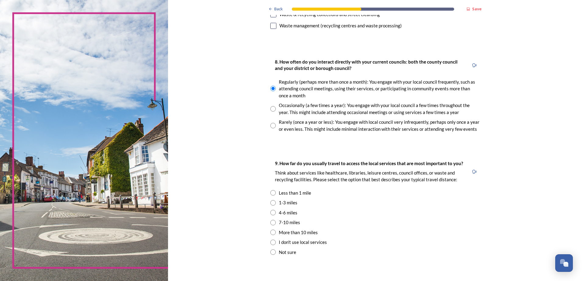
click at [271, 194] on input "radio" at bounding box center [272, 192] width 5 height 5
radio input "true"
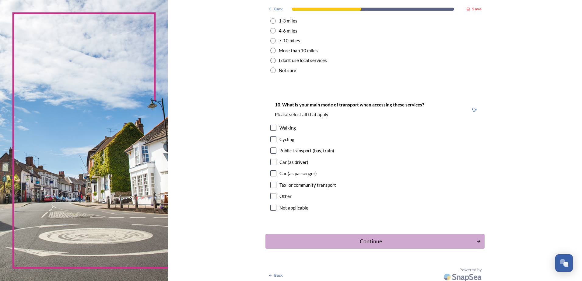
scroll to position [487, 0]
click at [270, 159] on input "checkbox" at bounding box center [273, 162] width 6 height 6
checkbox input "true"
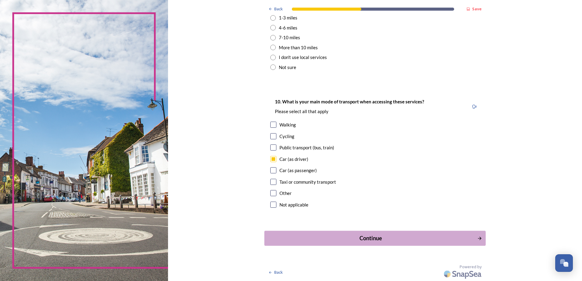
click at [364, 234] on div "Continue" at bounding box center [371, 238] width 206 height 8
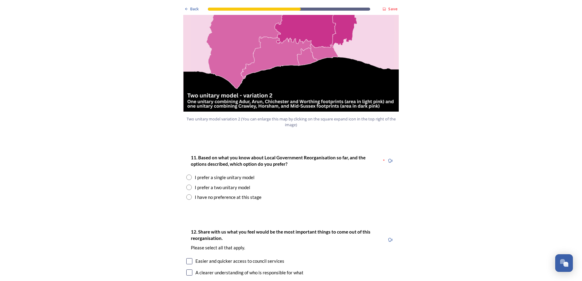
scroll to position [730, 0]
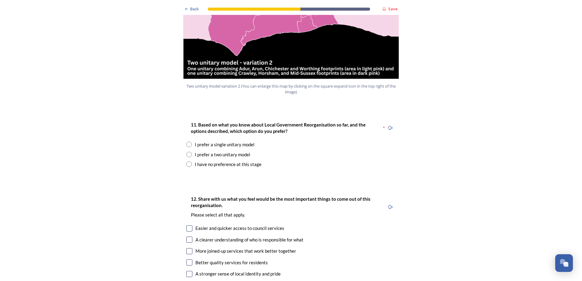
click at [186, 142] on input "radio" at bounding box center [188, 144] width 5 height 5
radio input "true"
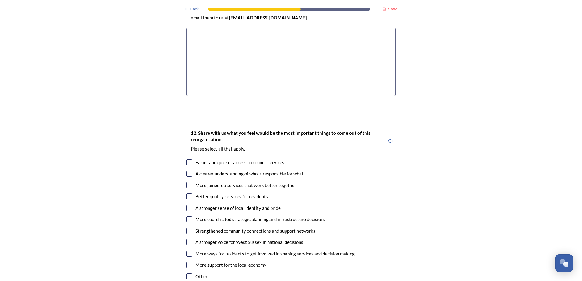
scroll to position [944, 0]
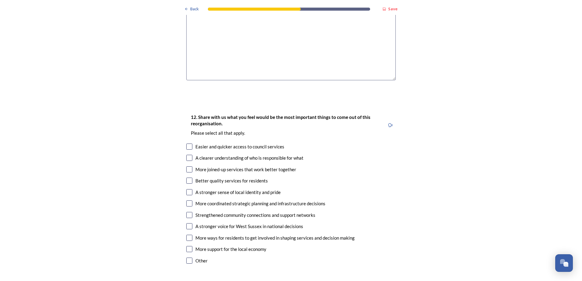
click at [186, 166] on input "checkbox" at bounding box center [189, 169] width 6 height 6
checkbox input "true"
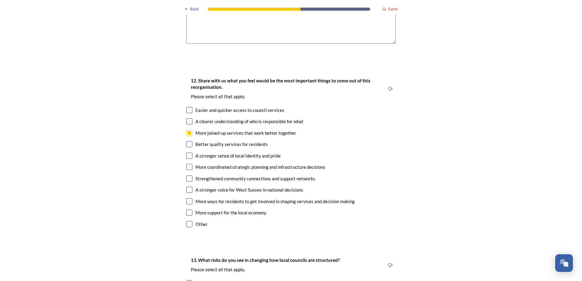
scroll to position [852, 0]
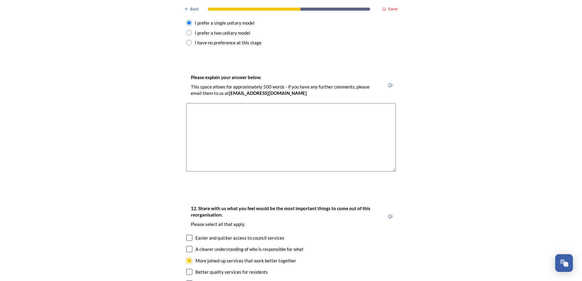
click at [284, 105] on textarea at bounding box center [290, 137] width 209 height 68
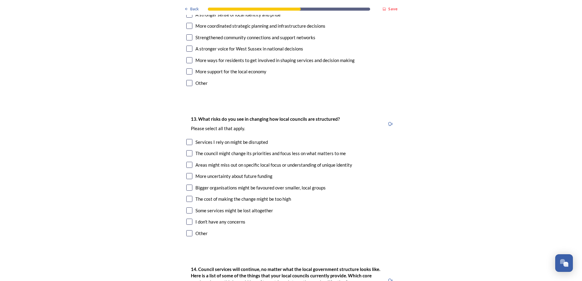
scroll to position [1126, 0]
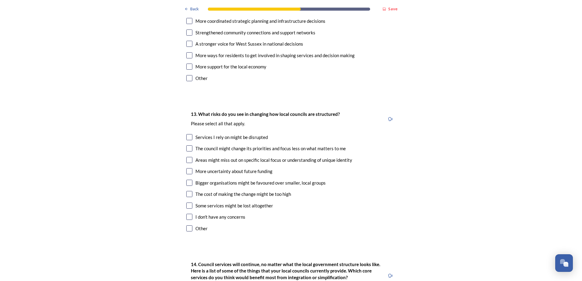
type textarea "Free, community provided transport for everyone all day and evenings"
click at [188, 226] on input "checkbox" at bounding box center [189, 229] width 6 height 6
checkbox input "true"
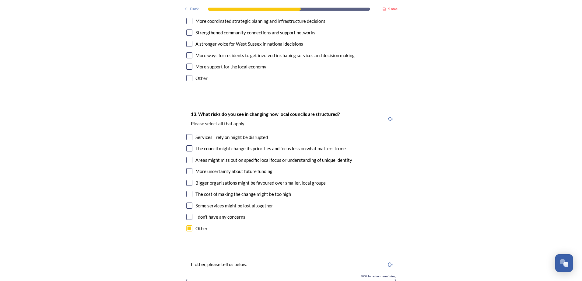
scroll to position [1157, 0]
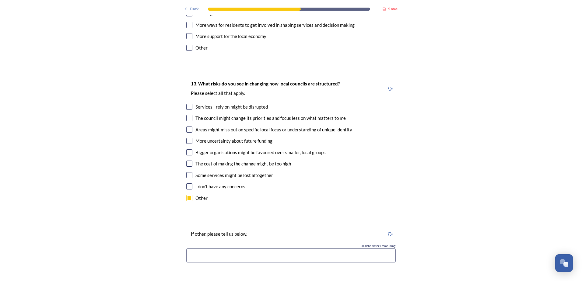
click at [205, 233] on div "If other, please tell us below. 3000 characters remaining" at bounding box center [290, 248] width 219 height 48
click at [207, 249] on input at bounding box center [290, 256] width 209 height 14
click at [188, 249] on input "Icome ineqaul" at bounding box center [290, 256] width 209 height 14
click at [225, 249] on input "Income ineqaul" at bounding box center [290, 256] width 209 height 14
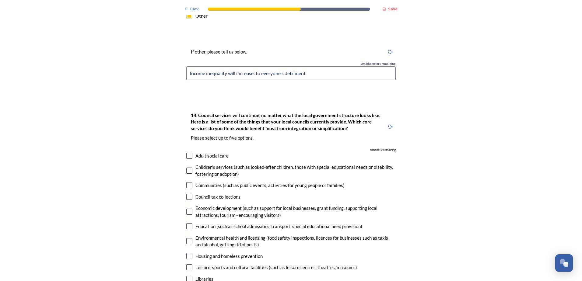
scroll to position [1339, 0]
type input "Income inequality will increase: to everyone's detriment"
click at [187, 152] on input "checkbox" at bounding box center [189, 155] width 6 height 6
checkbox input "true"
click at [186, 167] on input "checkbox" at bounding box center [189, 170] width 6 height 6
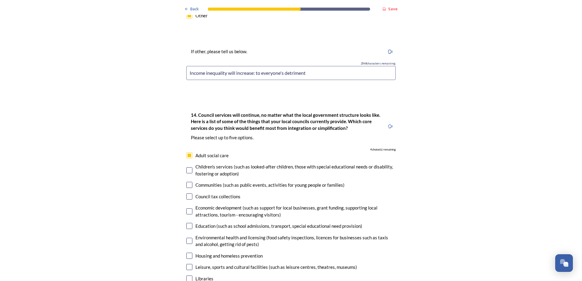
checkbox input "true"
click at [187, 223] on input "checkbox" at bounding box center [189, 226] width 6 height 6
checkbox input "true"
drag, startPoint x: 187, startPoint y: 238, endPoint x: 17, endPoint y: 212, distance: 172.4
click at [187, 253] on input "checkbox" at bounding box center [189, 256] width 6 height 6
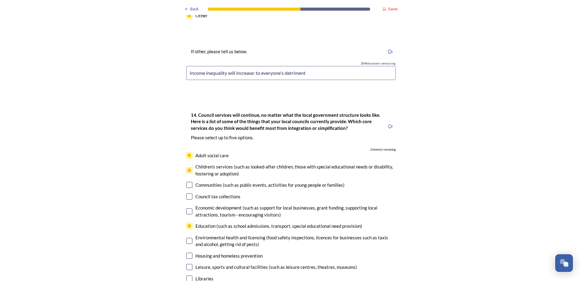
checkbox input "true"
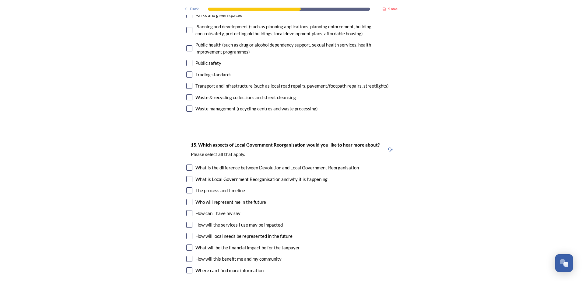
scroll to position [1674, 0]
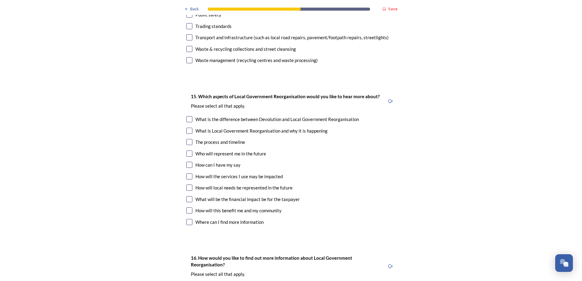
click at [190, 208] on input "checkbox" at bounding box center [189, 211] width 6 height 6
checkbox input "true"
click at [186, 162] on input "checkbox" at bounding box center [189, 165] width 6 height 6
checkbox input "true"
click at [186, 139] on input "checkbox" at bounding box center [189, 142] width 6 height 6
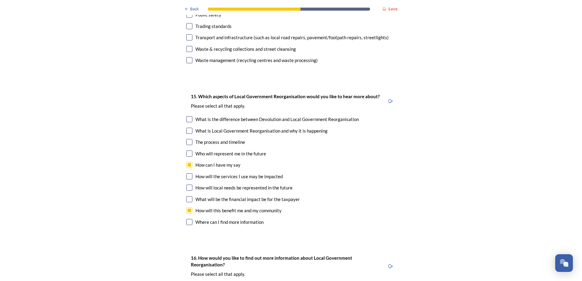
checkbox input "true"
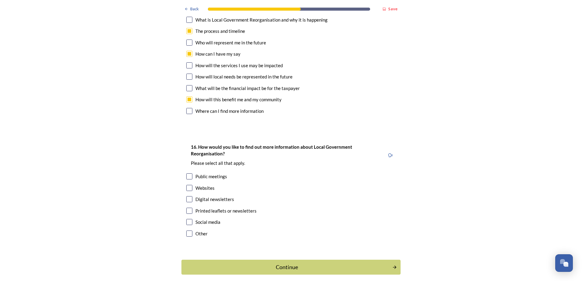
scroll to position [1796, 0]
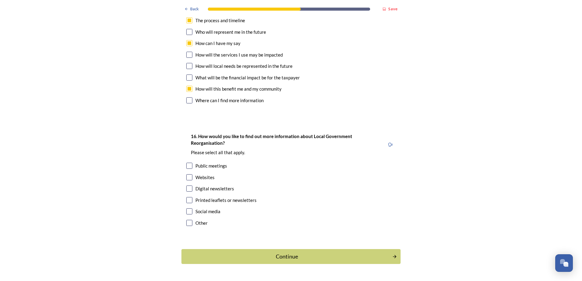
click at [187, 220] on input "checkbox" at bounding box center [189, 223] width 6 height 6
checkbox input "true"
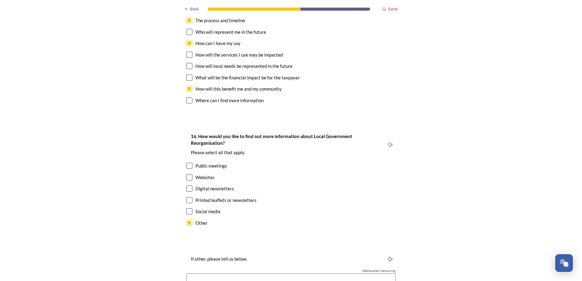
click at [201, 274] on input at bounding box center [290, 281] width 209 height 14
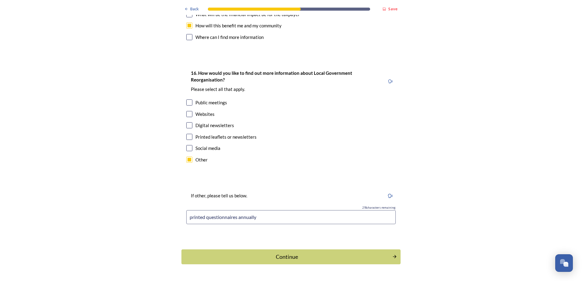
scroll to position [1860, 0]
type input "printed questionnaires annually"
click at [288, 252] on div "Continue" at bounding box center [287, 256] width 206 height 8
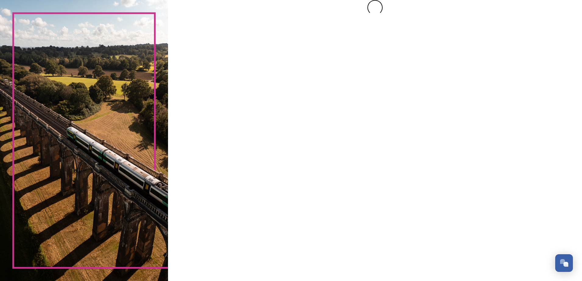
scroll to position [0, 0]
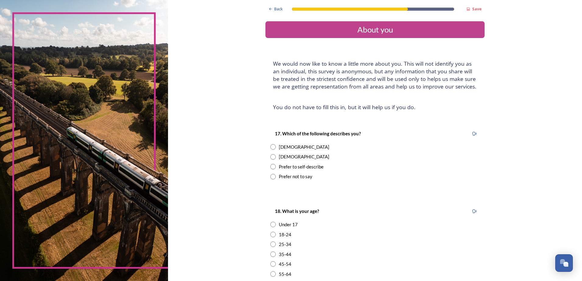
click at [274, 155] on div "[DEMOGRAPHIC_DATA]" at bounding box center [374, 156] width 209 height 7
radio input "true"
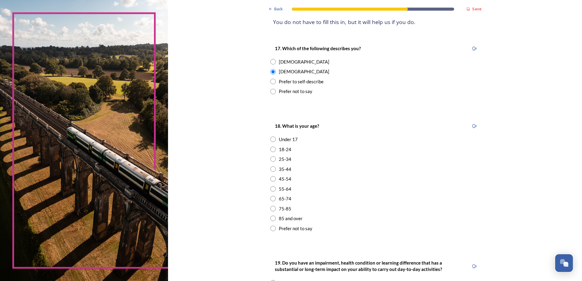
scroll to position [91, 0]
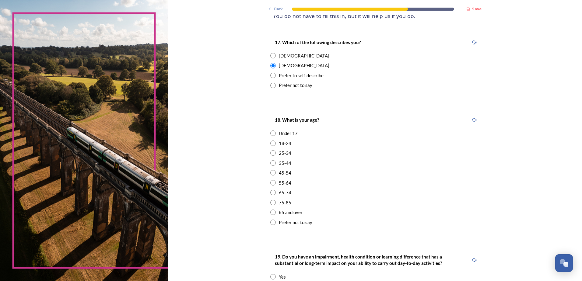
drag, startPoint x: 271, startPoint y: 201, endPoint x: 270, endPoint y: 192, distance: 9.2
click at [270, 192] on div "18. What is your age? Under 17 18-24 25-34 35-44 45-54 55-64 65-74 75-85 85 and…" at bounding box center [374, 171] width 219 height 122
click at [270, 192] on input "radio" at bounding box center [272, 192] width 5 height 5
radio input "true"
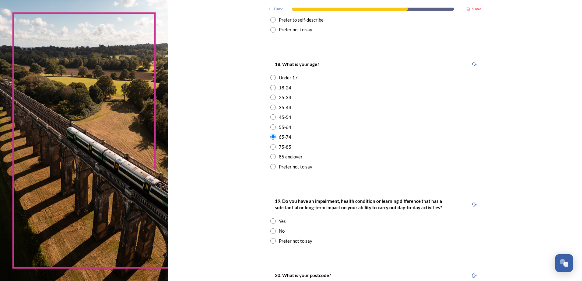
scroll to position [152, 0]
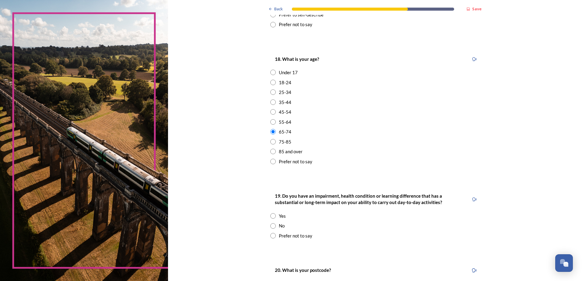
click at [271, 215] on input "radio" at bounding box center [272, 215] width 5 height 5
radio input "true"
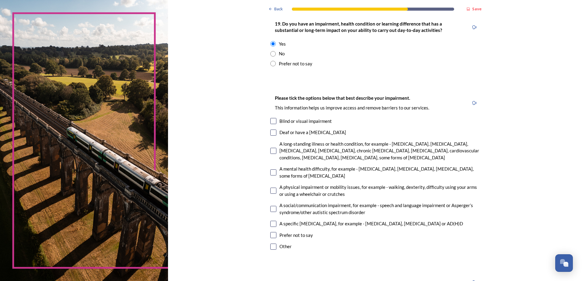
scroll to position [335, 0]
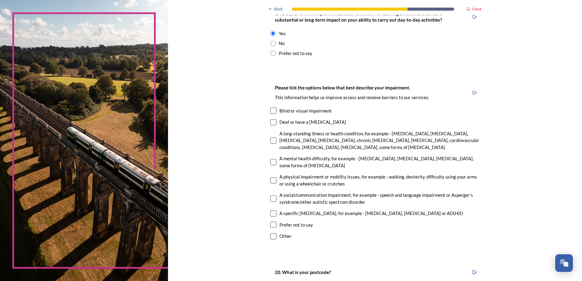
click at [270, 181] on input "checkbox" at bounding box center [273, 180] width 6 height 6
checkbox input "true"
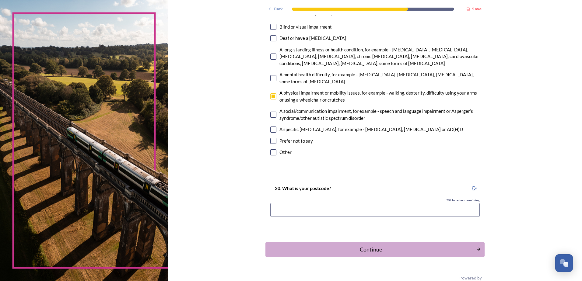
scroll to position [426, 0]
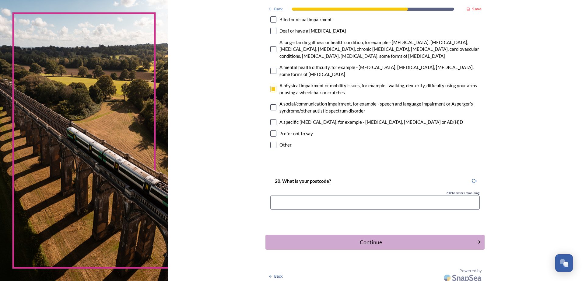
click at [282, 201] on input at bounding box center [374, 203] width 209 height 14
type input "BN17 5NJ"
click at [365, 245] on div "Continue" at bounding box center [371, 242] width 206 height 8
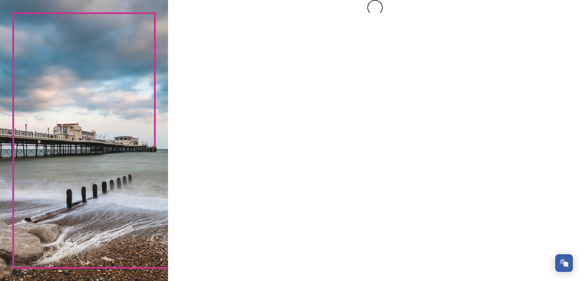
scroll to position [0, 0]
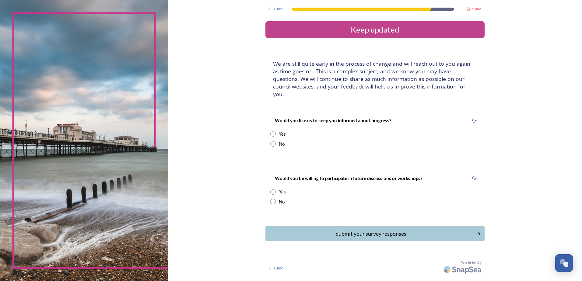
drag, startPoint x: 274, startPoint y: 137, endPoint x: 279, endPoint y: 141, distance: 6.1
click at [275, 141] on input "radio" at bounding box center [272, 143] width 5 height 5
radio input "true"
click at [274, 189] on input "radio" at bounding box center [272, 191] width 5 height 5
radio input "true"
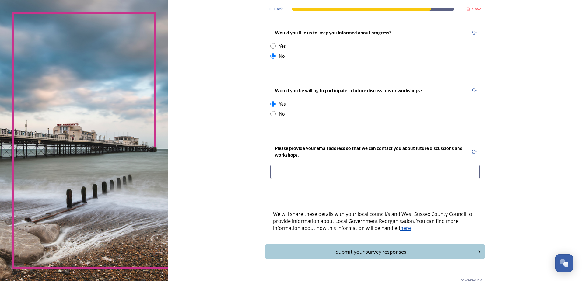
scroll to position [94, 0]
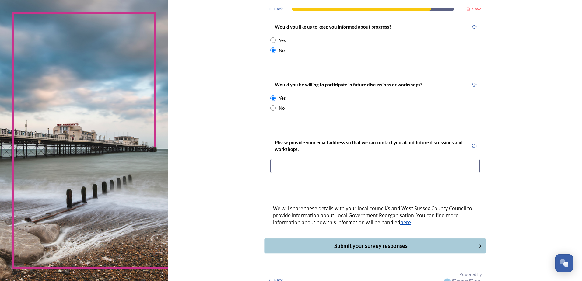
click at [378, 242] on div "Submit your survey responses" at bounding box center [371, 246] width 206 height 8
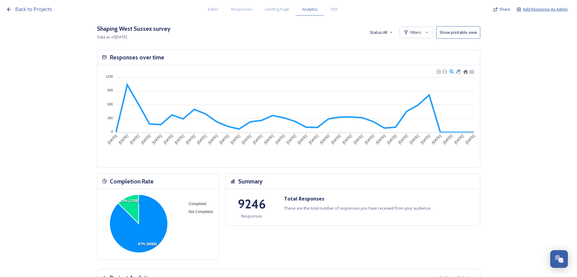
click at [550, 11] on span "Add Response As Admin" at bounding box center [545, 8] width 45 height 5
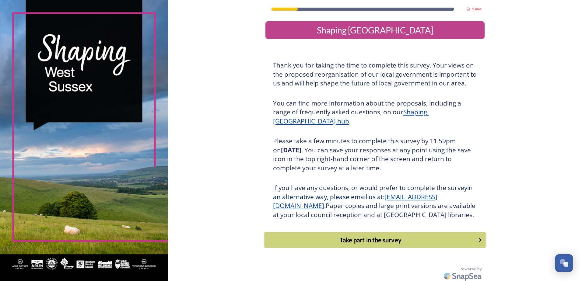
click at [365, 245] on div "Take part in the survey" at bounding box center [371, 240] width 206 height 9
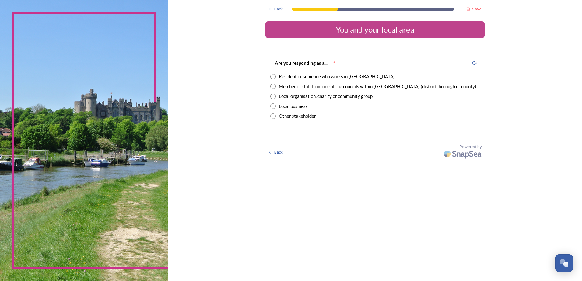
click at [273, 75] on input "radio" at bounding box center [272, 76] width 5 height 5
radio input "true"
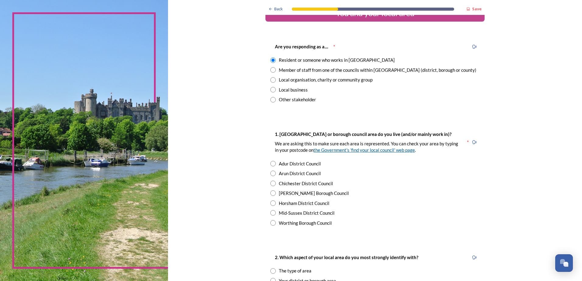
scroll to position [61, 0]
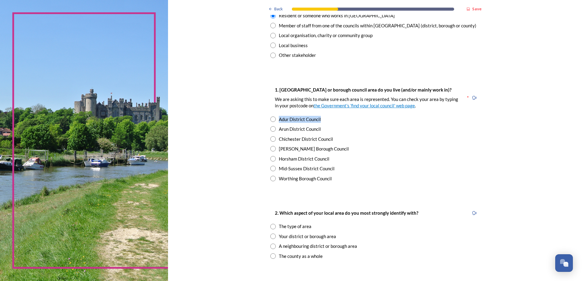
drag, startPoint x: 466, startPoint y: 96, endPoint x: 452, endPoint y: 115, distance: 23.4
click at [452, 115] on div "1. Which district or borough council area do you live (and/or mainly work in)? …" at bounding box center [374, 134] width 219 height 108
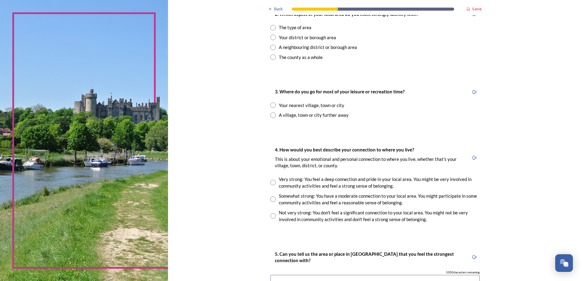
scroll to position [274, 0]
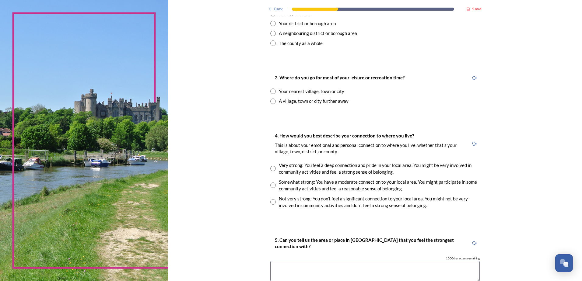
click at [272, 169] on input "radio" at bounding box center [272, 168] width 5 height 5
radio input "true"
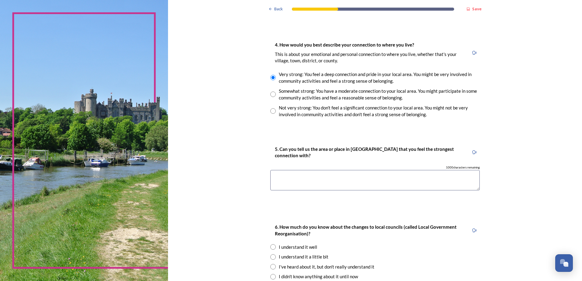
scroll to position [365, 0]
click at [314, 175] on textarea at bounding box center [374, 180] width 209 height 20
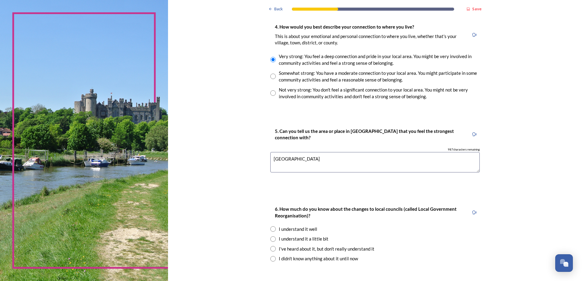
scroll to position [426, 0]
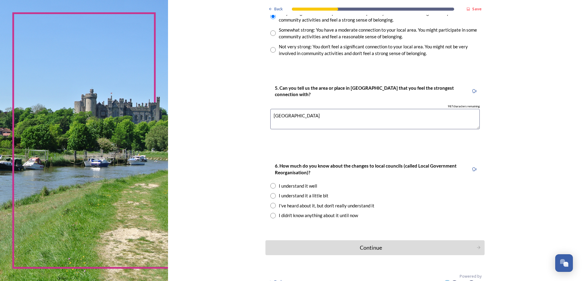
type textarea "Littlehampton"
click at [272, 196] on input "radio" at bounding box center [272, 195] width 5 height 5
radio input "true"
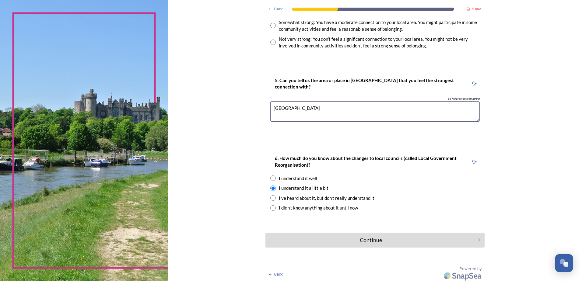
scroll to position [436, 0]
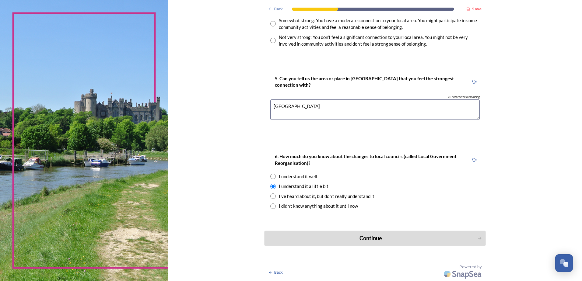
click at [364, 236] on div "Continue" at bounding box center [371, 238] width 206 height 8
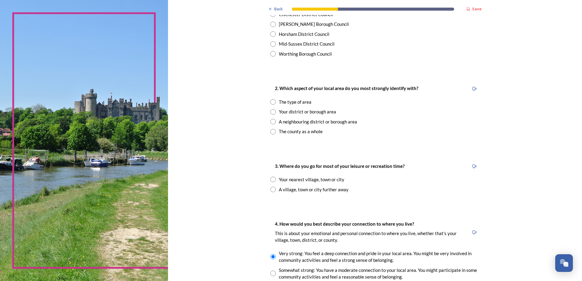
scroll to position [101, 0]
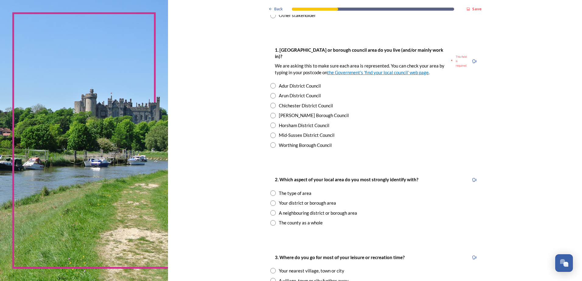
click at [270, 93] on input "radio" at bounding box center [272, 95] width 5 height 5
radio input "true"
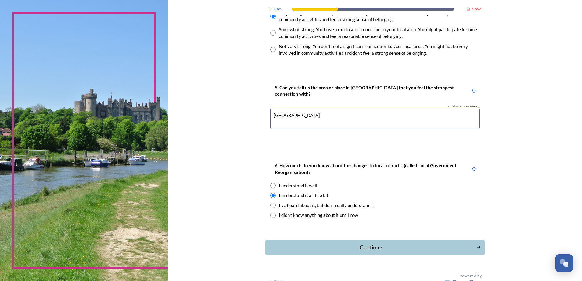
scroll to position [436, 0]
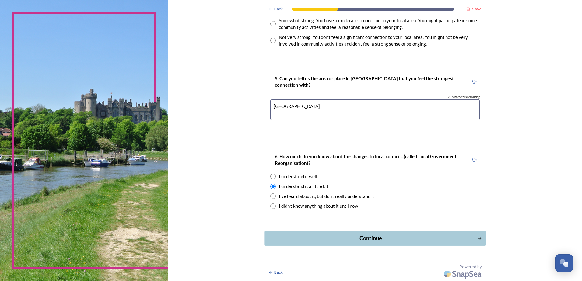
click at [374, 245] on button "Continue" at bounding box center [374, 238] width 221 height 15
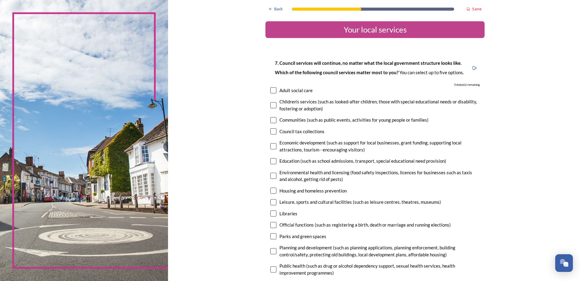
click at [271, 120] on input "checkbox" at bounding box center [273, 120] width 6 height 6
checkbox input "true"
click at [271, 144] on input "checkbox" at bounding box center [273, 146] width 6 height 6
checkbox input "true"
click at [271, 177] on input "checkbox" at bounding box center [273, 176] width 6 height 6
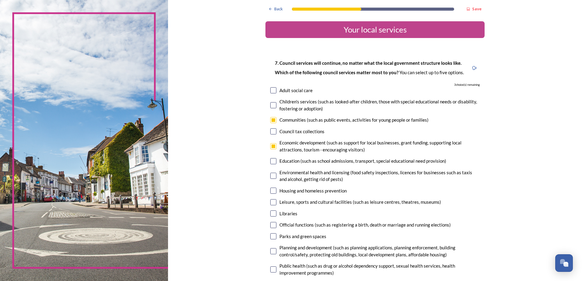
checkbox input "true"
click at [270, 204] on input "checkbox" at bounding box center [273, 202] width 6 height 6
checkbox input "true"
click at [271, 213] on input "checkbox" at bounding box center [273, 214] width 6 height 6
checkbox input "true"
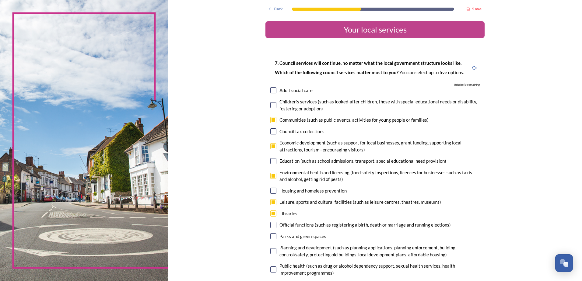
click at [271, 228] on input "checkbox" at bounding box center [273, 225] width 6 height 6
checkbox input "false"
drag, startPoint x: 271, startPoint y: 237, endPoint x: 295, endPoint y: 223, distance: 27.6
click at [271, 237] on input "checkbox" at bounding box center [273, 236] width 6 height 6
checkbox input "false"
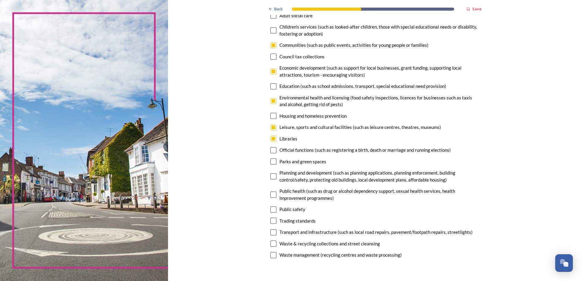
scroll to position [91, 0]
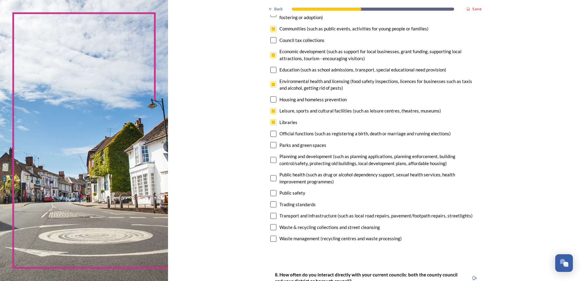
click at [274, 122] on input "checkbox" at bounding box center [273, 122] width 6 height 6
checkbox input "false"
drag, startPoint x: 267, startPoint y: 105, endPoint x: 273, endPoint y: 110, distance: 8.0
click at [271, 109] on div "7. Council services will continue, no matter what the local government structur…" at bounding box center [374, 106] width 219 height 288
click at [273, 110] on input "checkbox" at bounding box center [273, 111] width 6 height 6
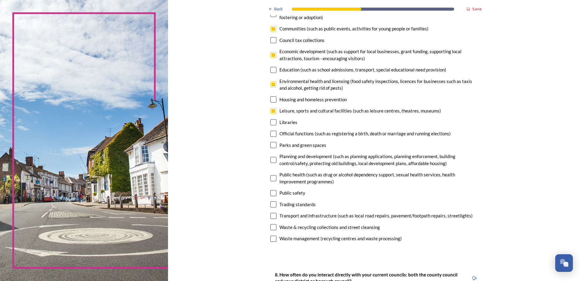
checkbox input "false"
drag, startPoint x: 270, startPoint y: 85, endPoint x: 272, endPoint y: 63, distance: 21.4
click at [270, 84] on input "checkbox" at bounding box center [273, 85] width 6 height 6
checkbox input "false"
drag, startPoint x: 271, startPoint y: 57, endPoint x: 268, endPoint y: 33, distance: 23.7
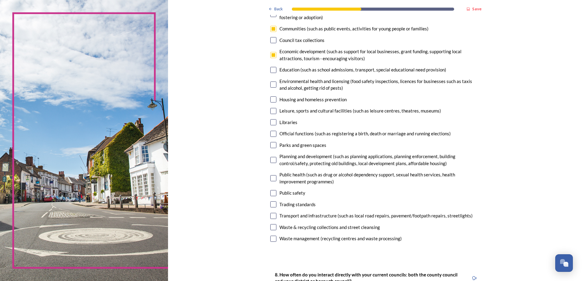
click at [271, 54] on input "checkbox" at bounding box center [273, 55] width 6 height 6
checkbox input "false"
click at [270, 30] on input "checkbox" at bounding box center [273, 29] width 6 height 6
checkbox input "false"
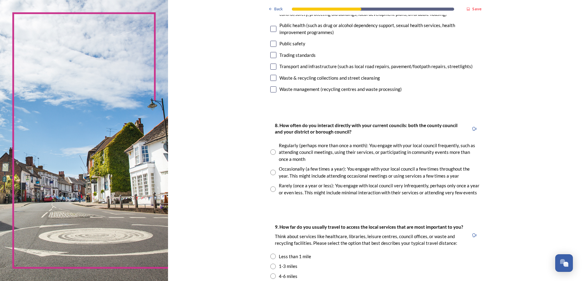
scroll to position [243, 0]
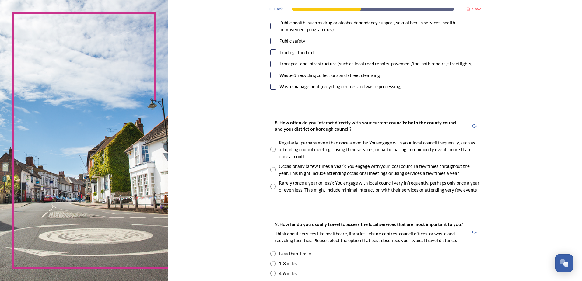
click at [270, 171] on input "radio" at bounding box center [272, 169] width 5 height 5
radio input "true"
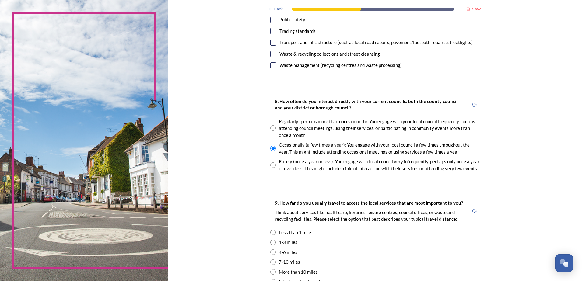
scroll to position [335, 0]
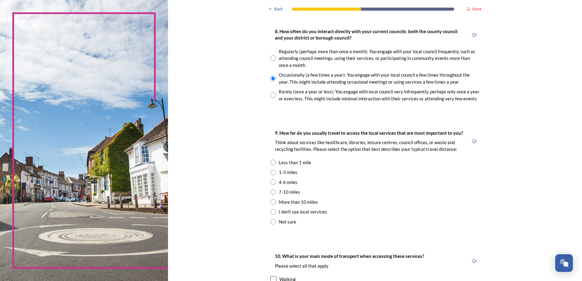
click at [271, 163] on input "radio" at bounding box center [272, 162] width 5 height 5
radio input "true"
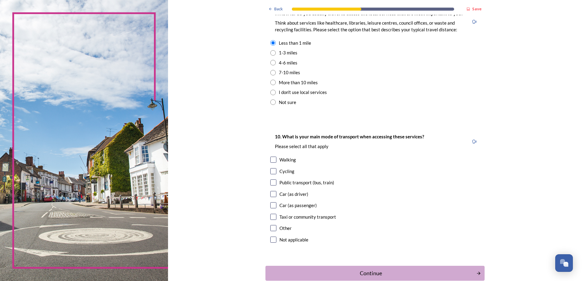
scroll to position [457, 0]
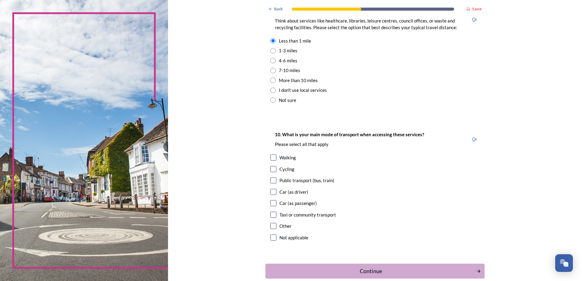
click at [273, 158] on input "checkbox" at bounding box center [273, 158] width 6 height 6
checkbox input "true"
click at [369, 268] on div "Continue" at bounding box center [371, 271] width 206 height 8
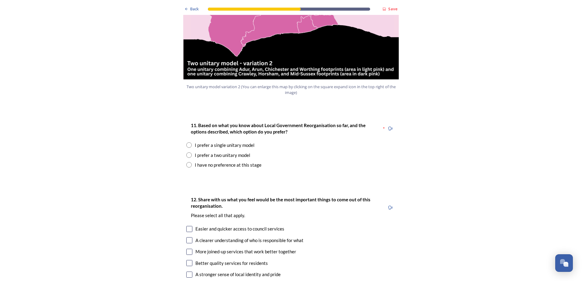
scroll to position [730, 0]
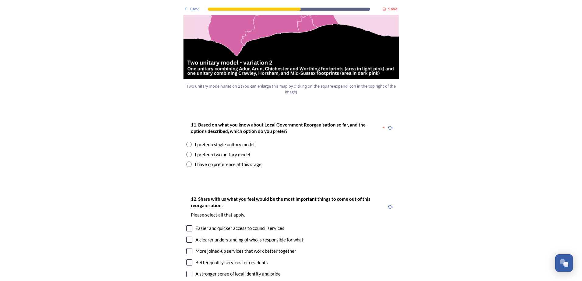
click at [187, 142] on input "radio" at bounding box center [188, 144] width 5 height 5
radio input "true"
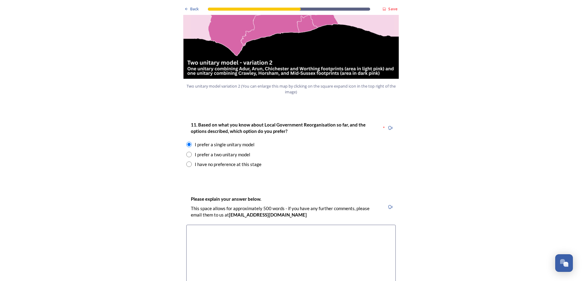
click at [186, 152] on input "radio" at bounding box center [188, 154] width 5 height 5
radio input "true"
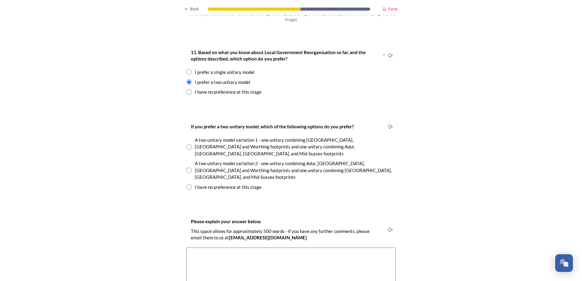
scroll to position [822, 0]
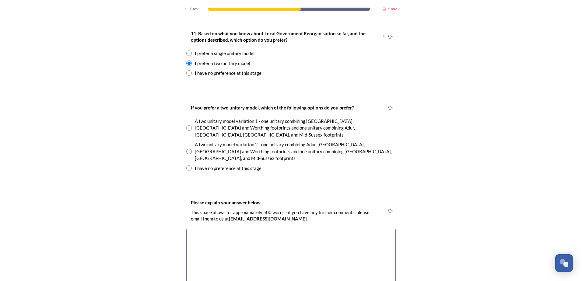
click at [187, 125] on input "radio" at bounding box center [188, 127] width 5 height 5
radio input "true"
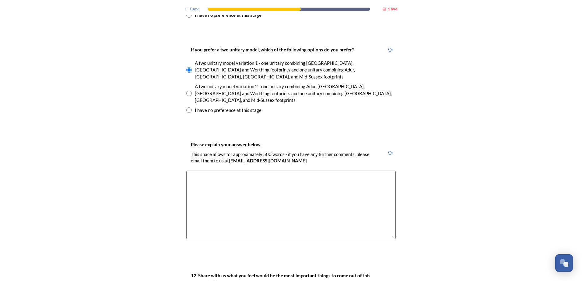
scroll to position [883, 0]
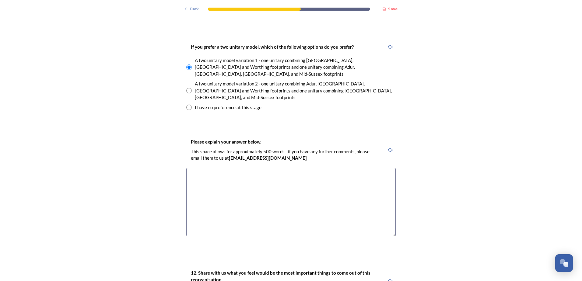
click at [209, 168] on textarea at bounding box center [290, 202] width 209 height 68
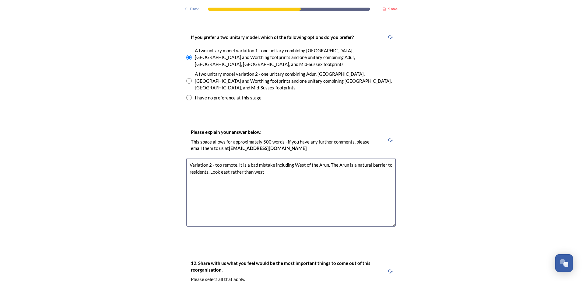
scroll to position [913, 0]
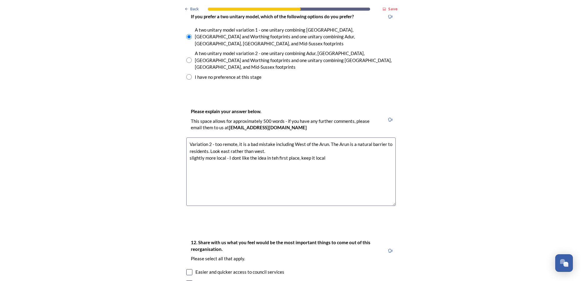
click at [237, 138] on textarea "Variation 2 - too remote, it is a bad mistake including West of the Arun. The A…" at bounding box center [290, 172] width 209 height 68
click at [271, 138] on textarea "Variation 2 - too remote, it is a bad mistake including West of the Arun. The A…" at bounding box center [290, 172] width 209 height 68
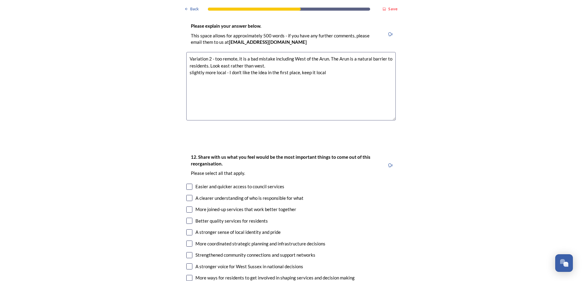
scroll to position [1035, 0]
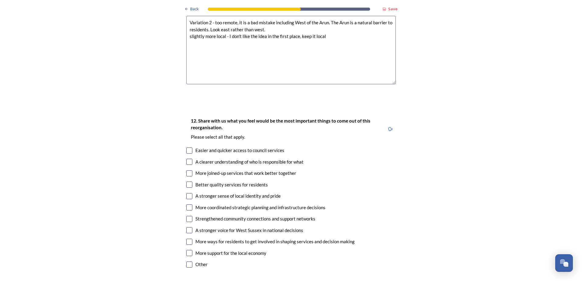
type textarea "Variation 2 - too remote, it is a bad mistake including West of the Arun. The A…"
click at [186, 262] on input "checkbox" at bounding box center [189, 265] width 6 height 6
checkbox input "true"
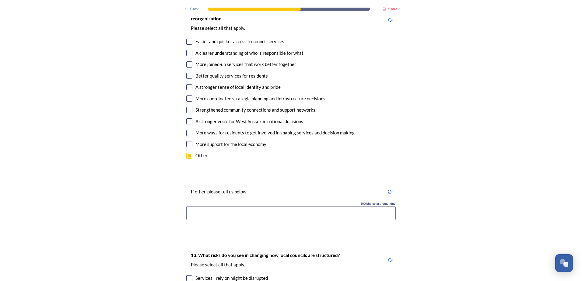
scroll to position [1157, 0]
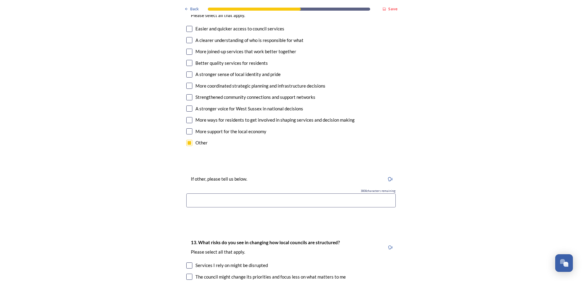
click at [193, 194] on input at bounding box center [290, 201] width 209 height 14
drag, startPoint x: 273, startPoint y: 165, endPoint x: 276, endPoint y: 167, distance: 3.7
click at [273, 194] on input "none of these outcome sill be improved =- too big" at bounding box center [290, 201] width 209 height 14
type input "none of these outcome sill be improved - too big"
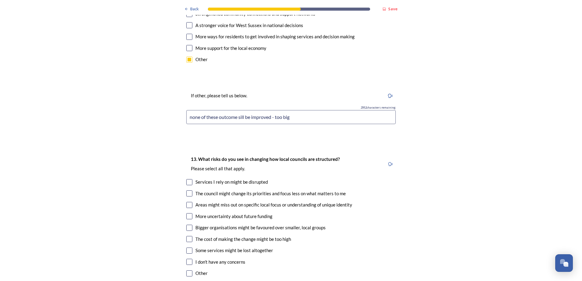
scroll to position [1248, 0]
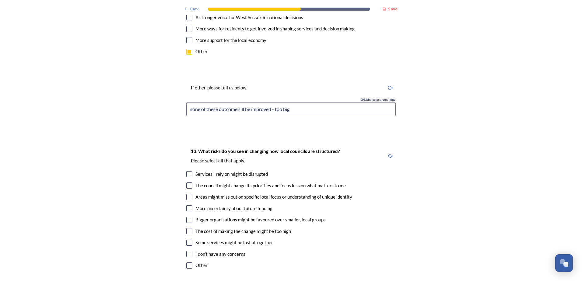
click at [186, 194] on input "checkbox" at bounding box center [189, 197] width 6 height 6
checkbox input "true"
drag, startPoint x: 187, startPoint y: 177, endPoint x: 189, endPoint y: 193, distance: 15.7
click at [187, 205] on input "checkbox" at bounding box center [189, 208] width 6 height 6
checkbox input "true"
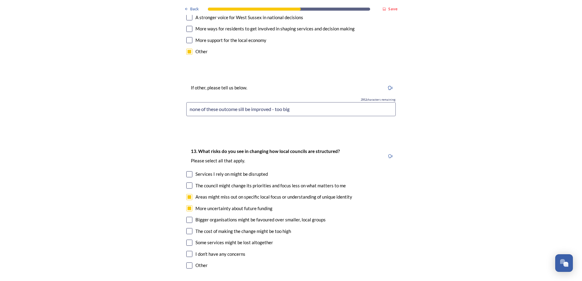
click at [186, 217] on input "checkbox" at bounding box center [189, 220] width 6 height 6
checkbox input "true"
click at [188, 228] on input "checkbox" at bounding box center [189, 231] width 6 height 6
checkbox input "true"
click at [189, 240] on input "checkbox" at bounding box center [189, 243] width 6 height 6
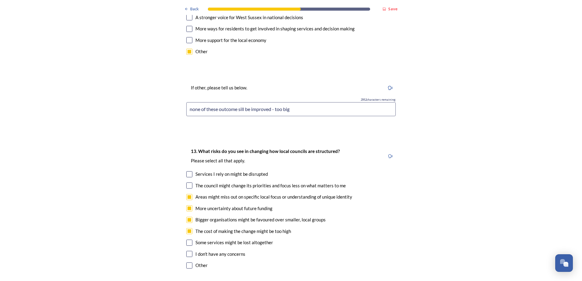
checkbox input "true"
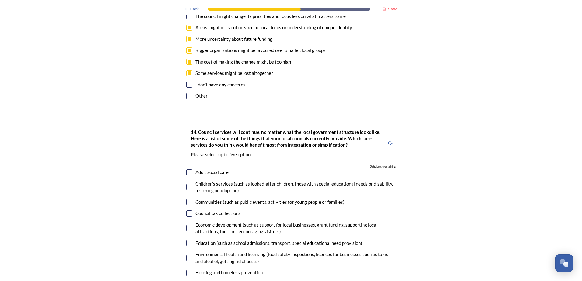
scroll to position [1430, 0]
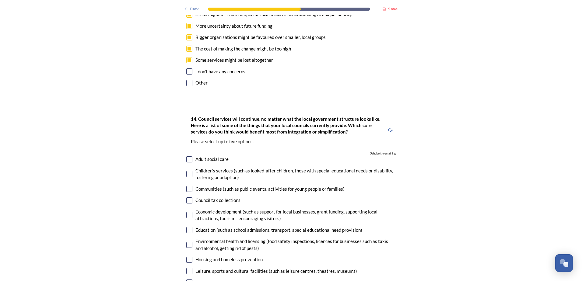
click at [189, 198] on input "checkbox" at bounding box center [189, 201] width 6 height 6
checkbox input "true"
click at [187, 212] on input "checkbox" at bounding box center [189, 215] width 6 height 6
checkbox input "true"
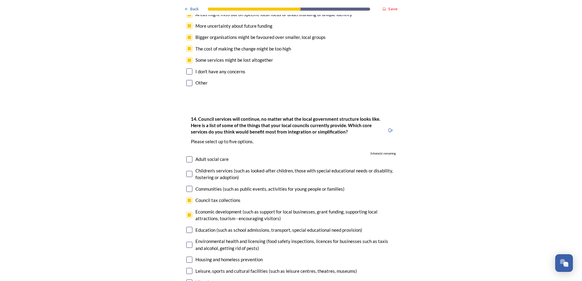
checkbox input "true"
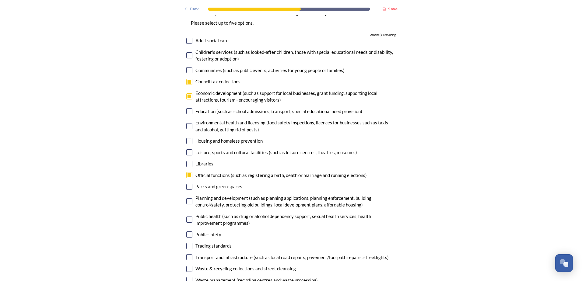
scroll to position [1552, 0]
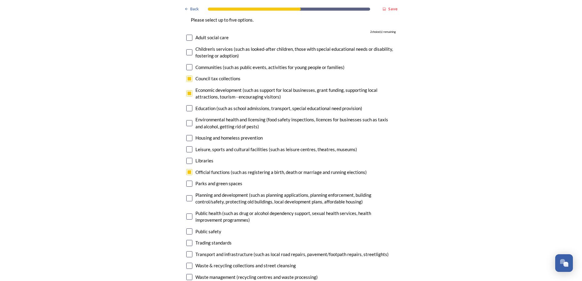
click at [186, 240] on input "checkbox" at bounding box center [189, 243] width 6 height 6
checkbox input "true"
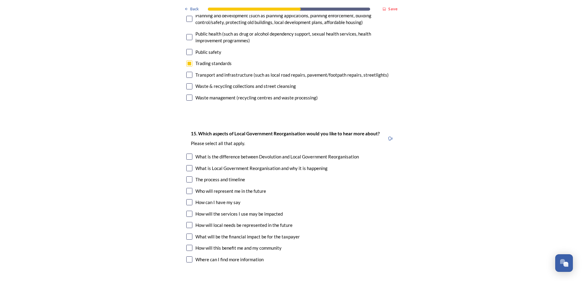
scroll to position [1735, 0]
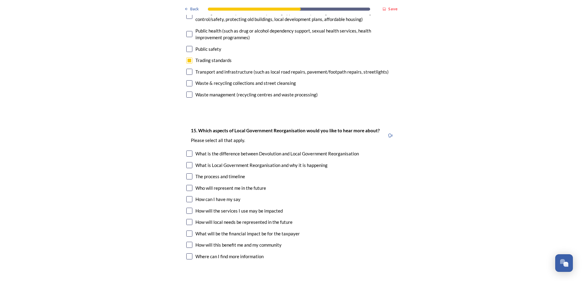
click at [186, 219] on input "checkbox" at bounding box center [189, 222] width 6 height 6
checkbox input "true"
click at [187, 242] on input "checkbox" at bounding box center [189, 245] width 6 height 6
checkbox input "true"
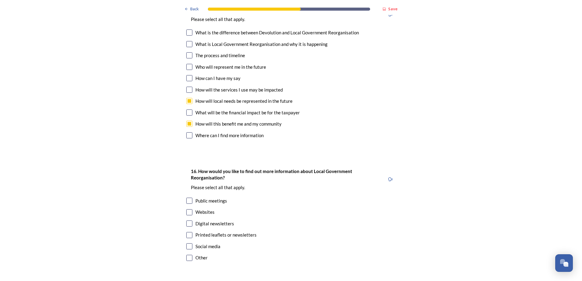
scroll to position [1857, 0]
click at [187, 232] on input "checkbox" at bounding box center [189, 235] width 6 height 6
checkbox input "true"
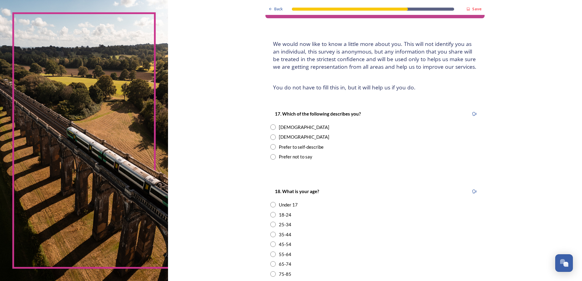
scroll to position [30, 0]
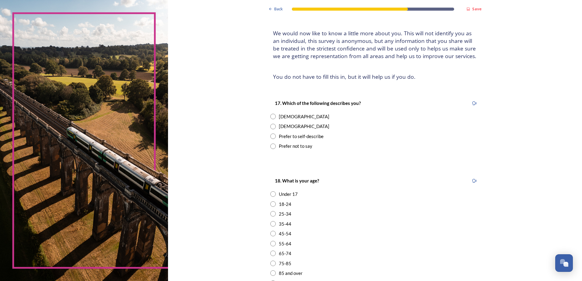
click at [272, 124] on input "radio" at bounding box center [272, 126] width 5 height 5
radio input "true"
drag, startPoint x: 270, startPoint y: 264, endPoint x: 290, endPoint y: 249, distance: 25.3
click at [270, 263] on input "radio" at bounding box center [272, 263] width 5 height 5
radio input "true"
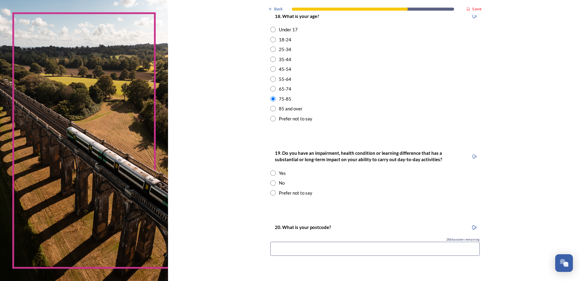
scroll to position [213, 0]
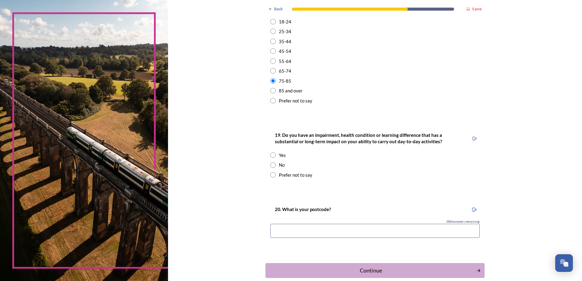
click at [270, 164] on input "radio" at bounding box center [272, 165] width 5 height 5
radio input "true"
click at [283, 224] on input at bounding box center [374, 231] width 209 height 14
type input "BN17 5EG"
click at [372, 269] on div "Continue" at bounding box center [371, 271] width 206 height 8
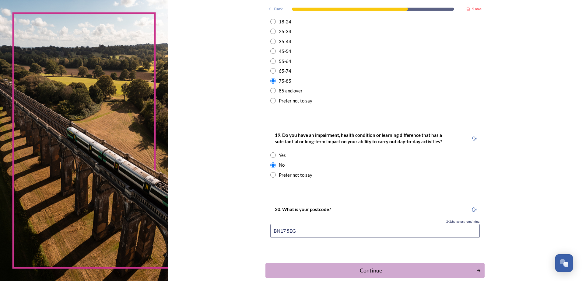
scroll to position [0, 0]
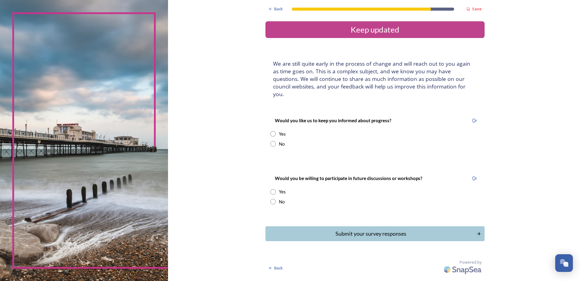
click at [273, 131] on input "radio" at bounding box center [272, 133] width 5 height 5
radio input "true"
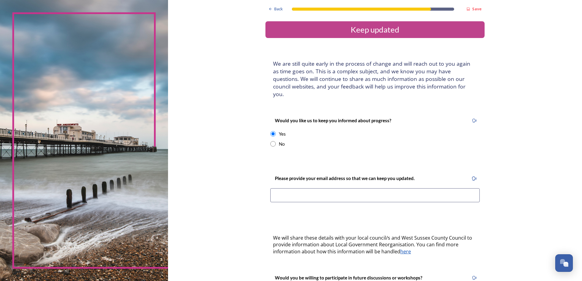
click at [305, 188] on input at bounding box center [374, 195] width 209 height 14
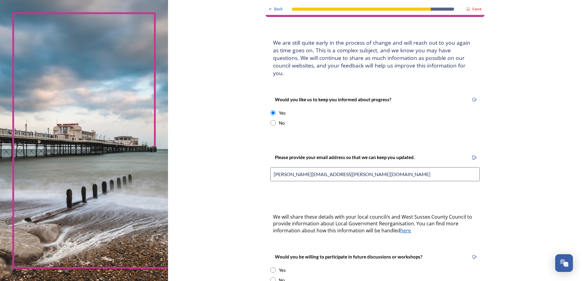
scroll to position [87, 0]
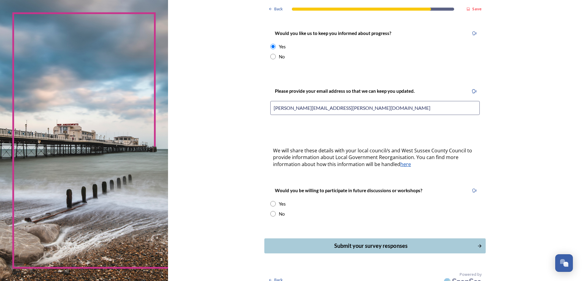
type input "tyndall.jones@gmail.com"
click at [374, 242] on button "Submit your survey responses" at bounding box center [374, 246] width 221 height 15
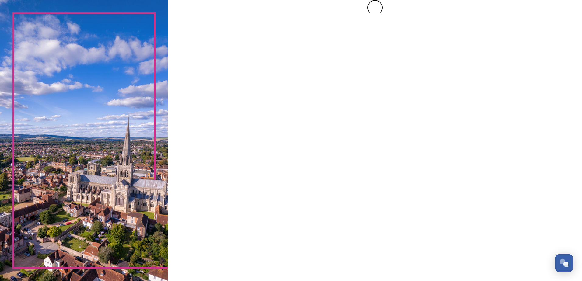
scroll to position [0, 0]
